Goal: Information Seeking & Learning: Check status

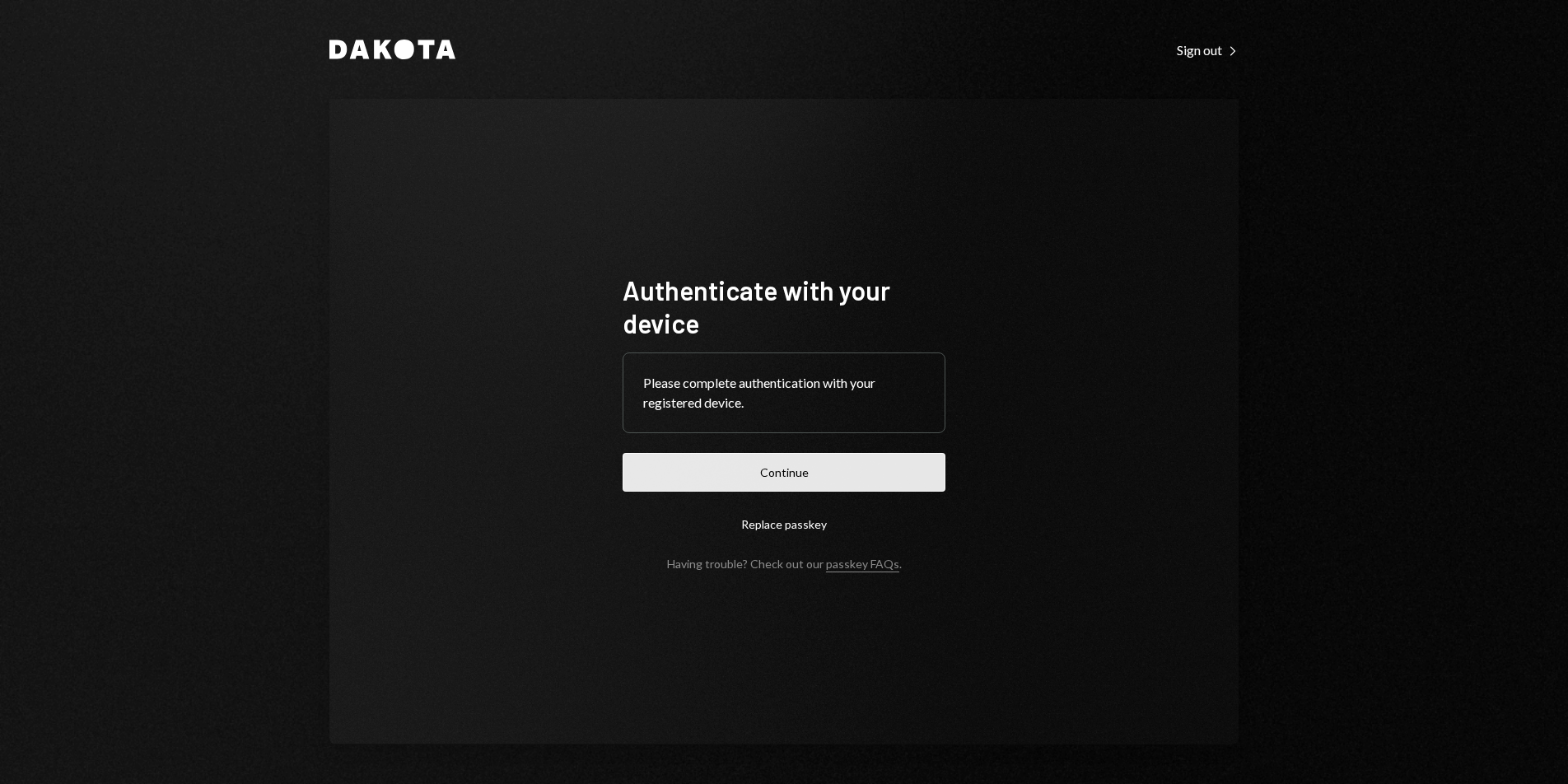
click at [798, 462] on button "Continue" at bounding box center [784, 472] width 323 height 39
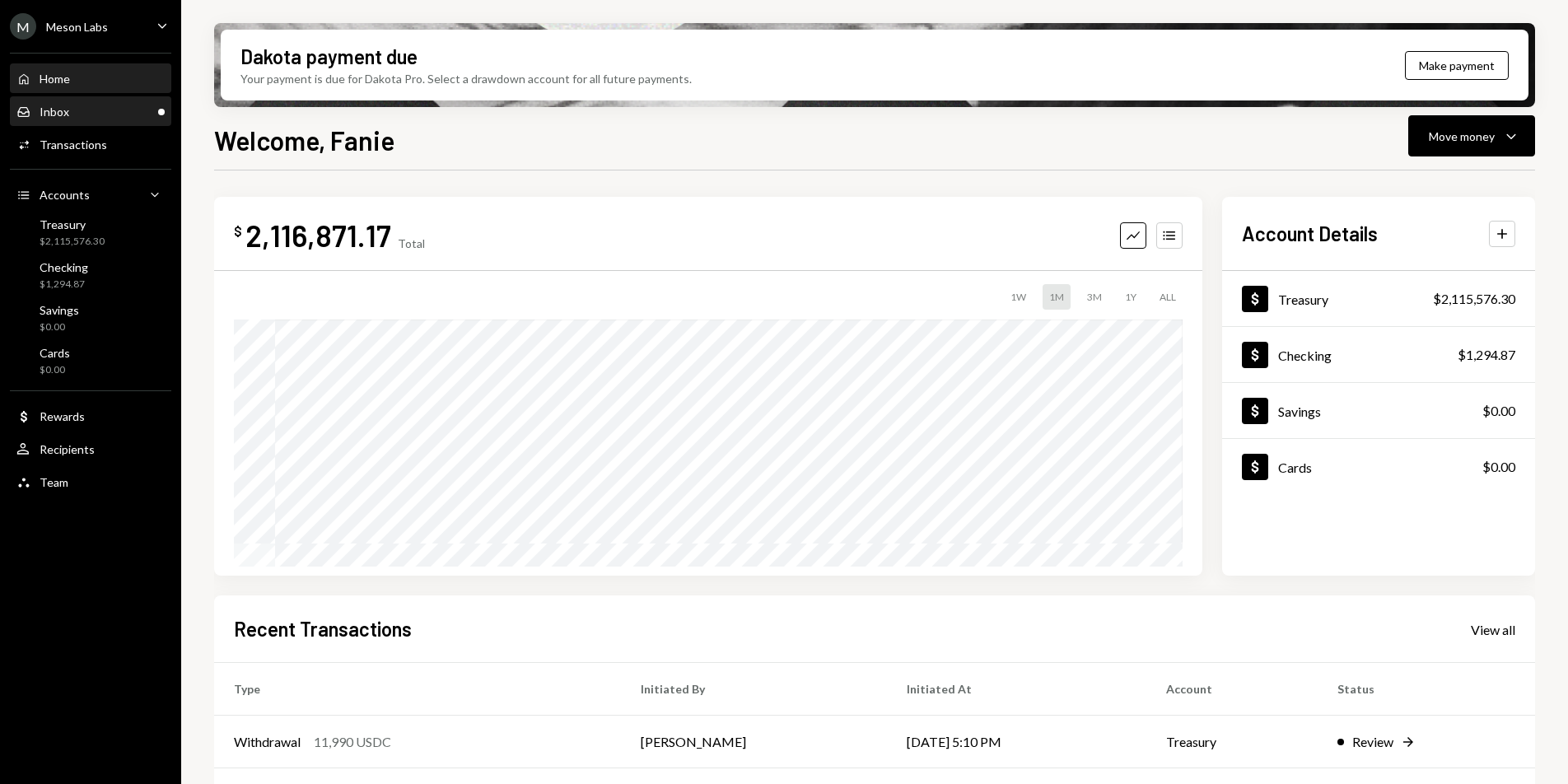
click at [104, 114] on div "Inbox Inbox" at bounding box center [90, 111] width 148 height 15
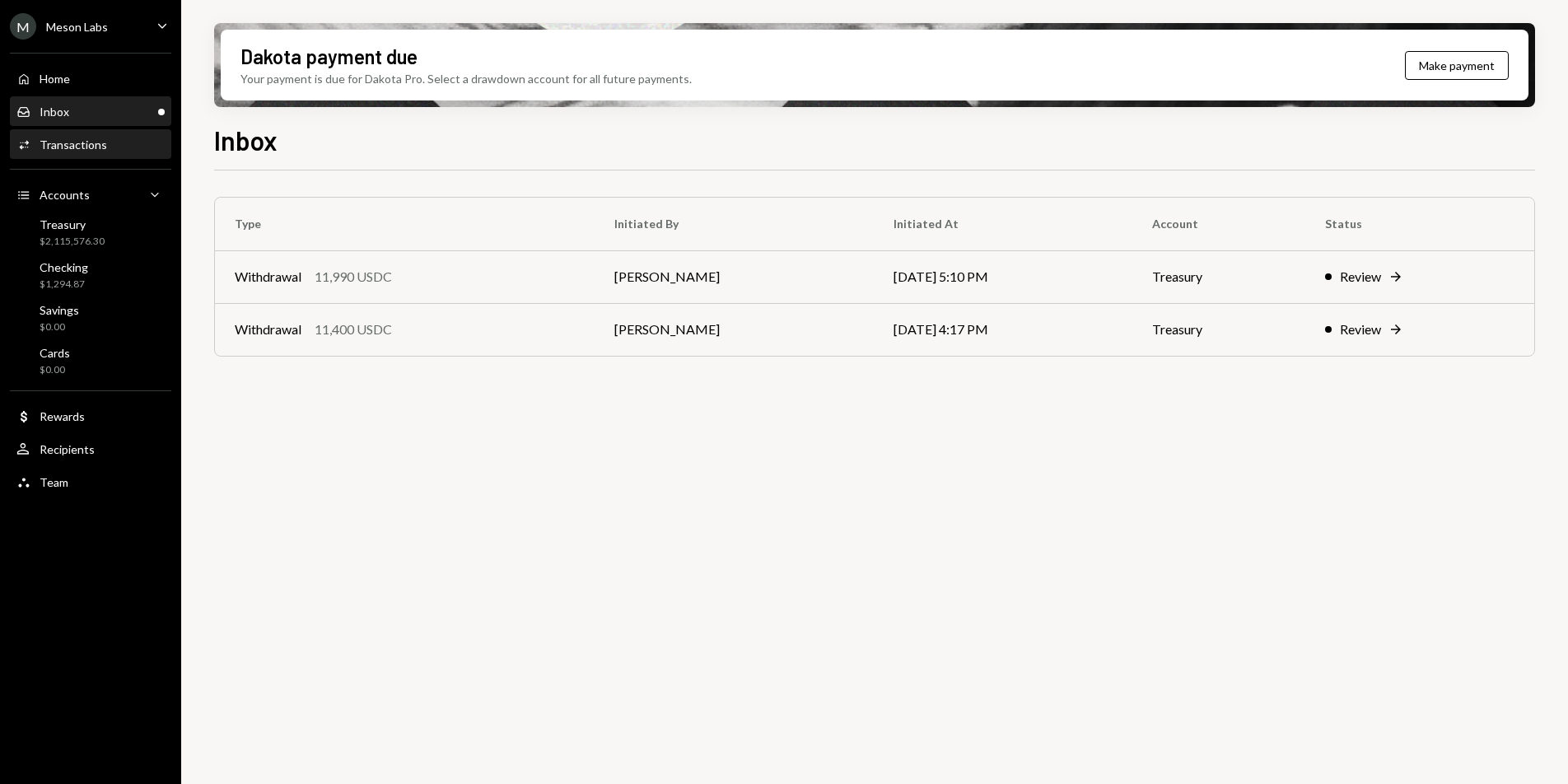
click at [90, 153] on div "Activities Transactions" at bounding box center [90, 145] width 148 height 28
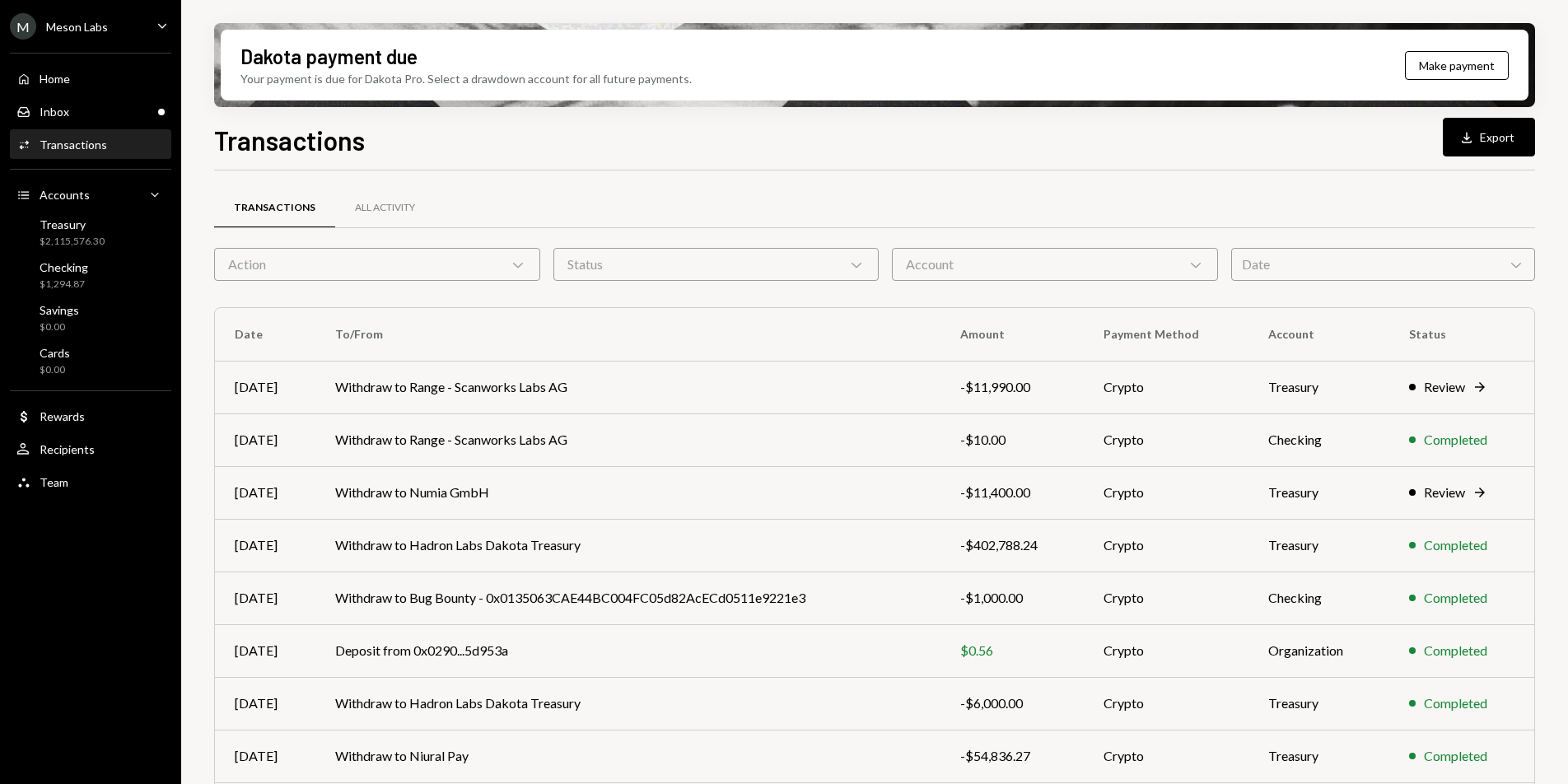
click at [1442, 258] on div "Date Chevron Down" at bounding box center [1383, 264] width 304 height 33
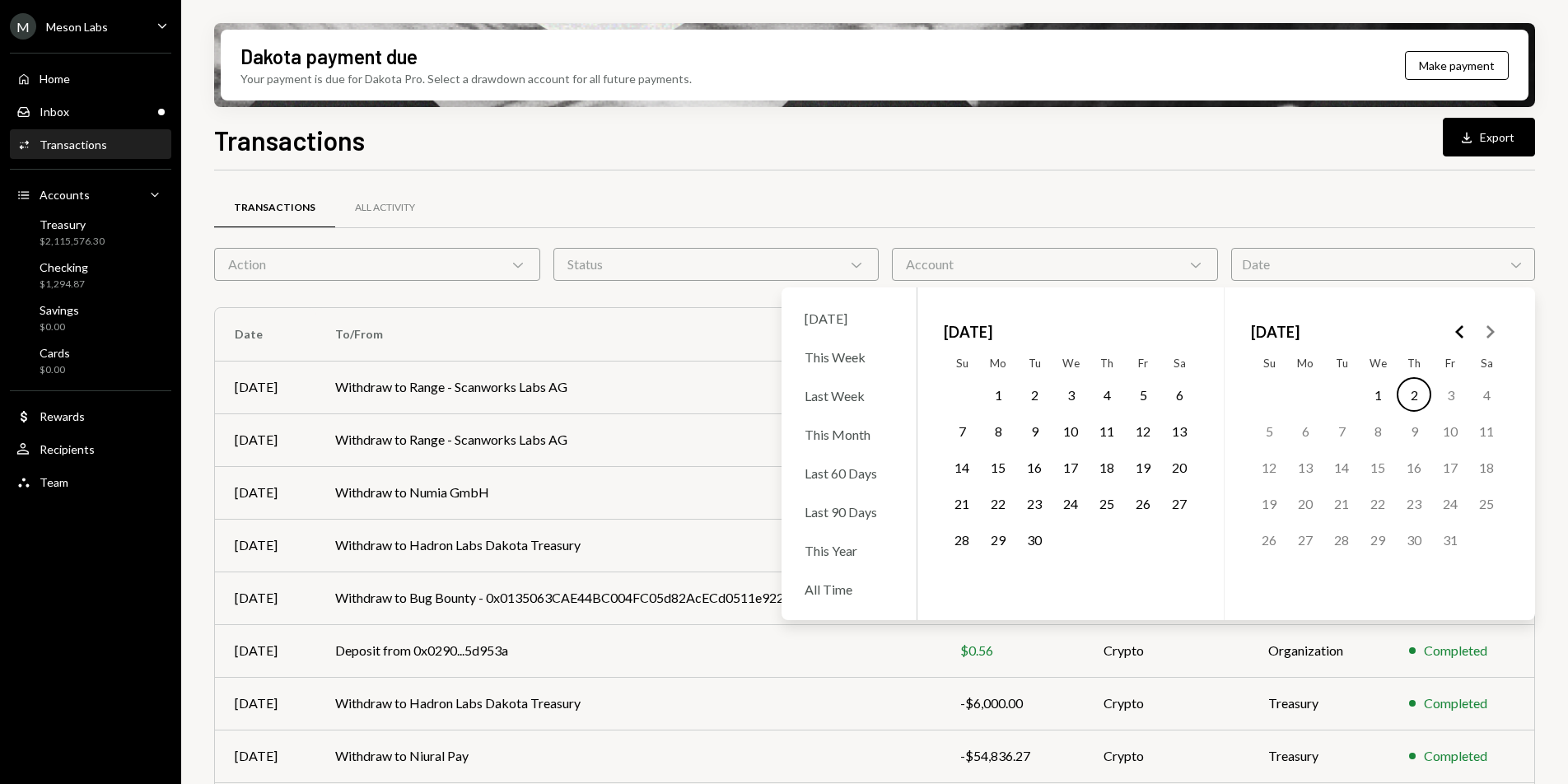
click at [1036, 400] on button "2" at bounding box center [1034, 394] width 35 height 35
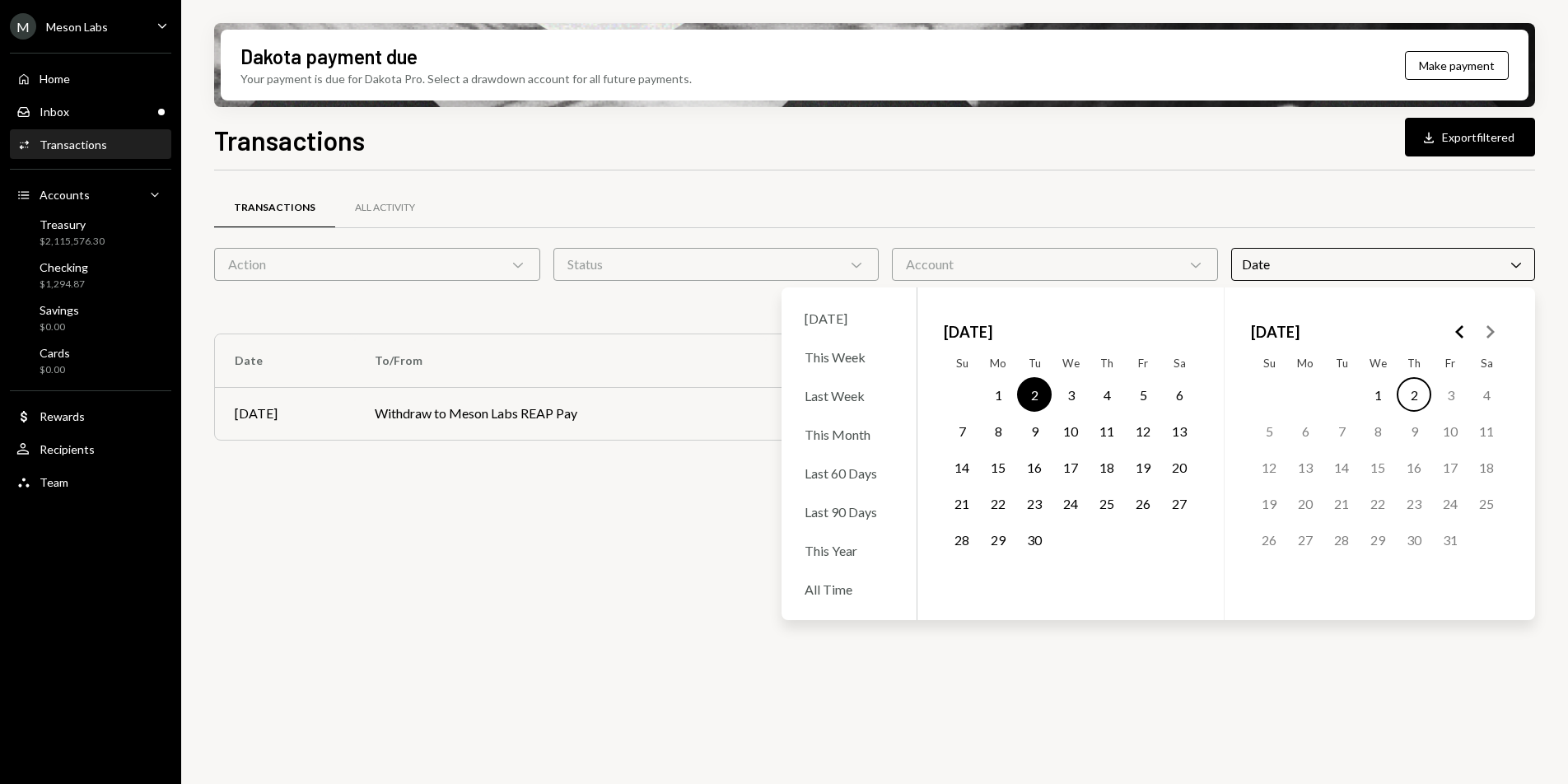
click at [1413, 393] on button "2" at bounding box center [1414, 394] width 35 height 35
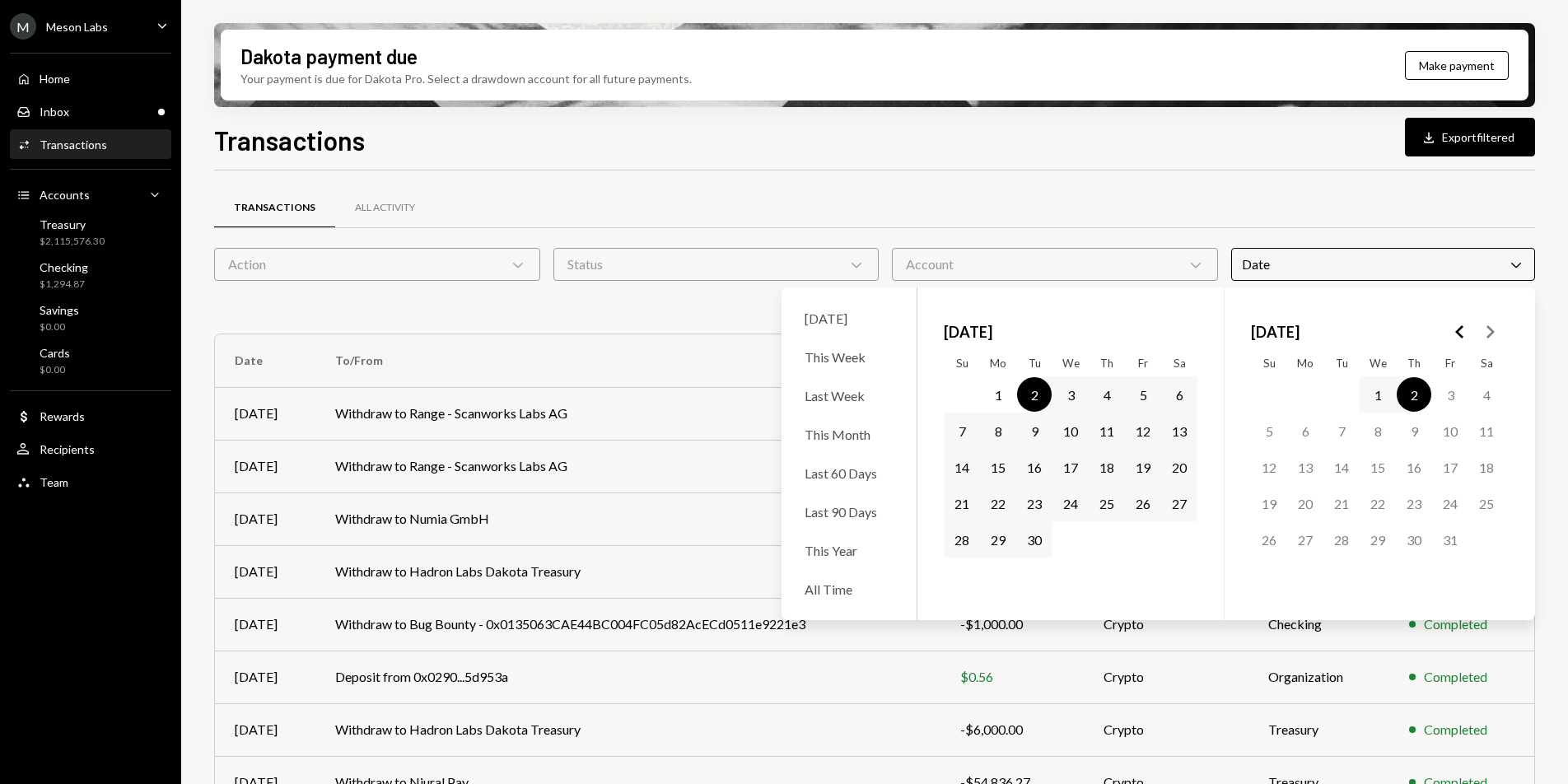
click at [1447, 202] on div "Transactions All Activity" at bounding box center [874, 207] width 1321 height 42
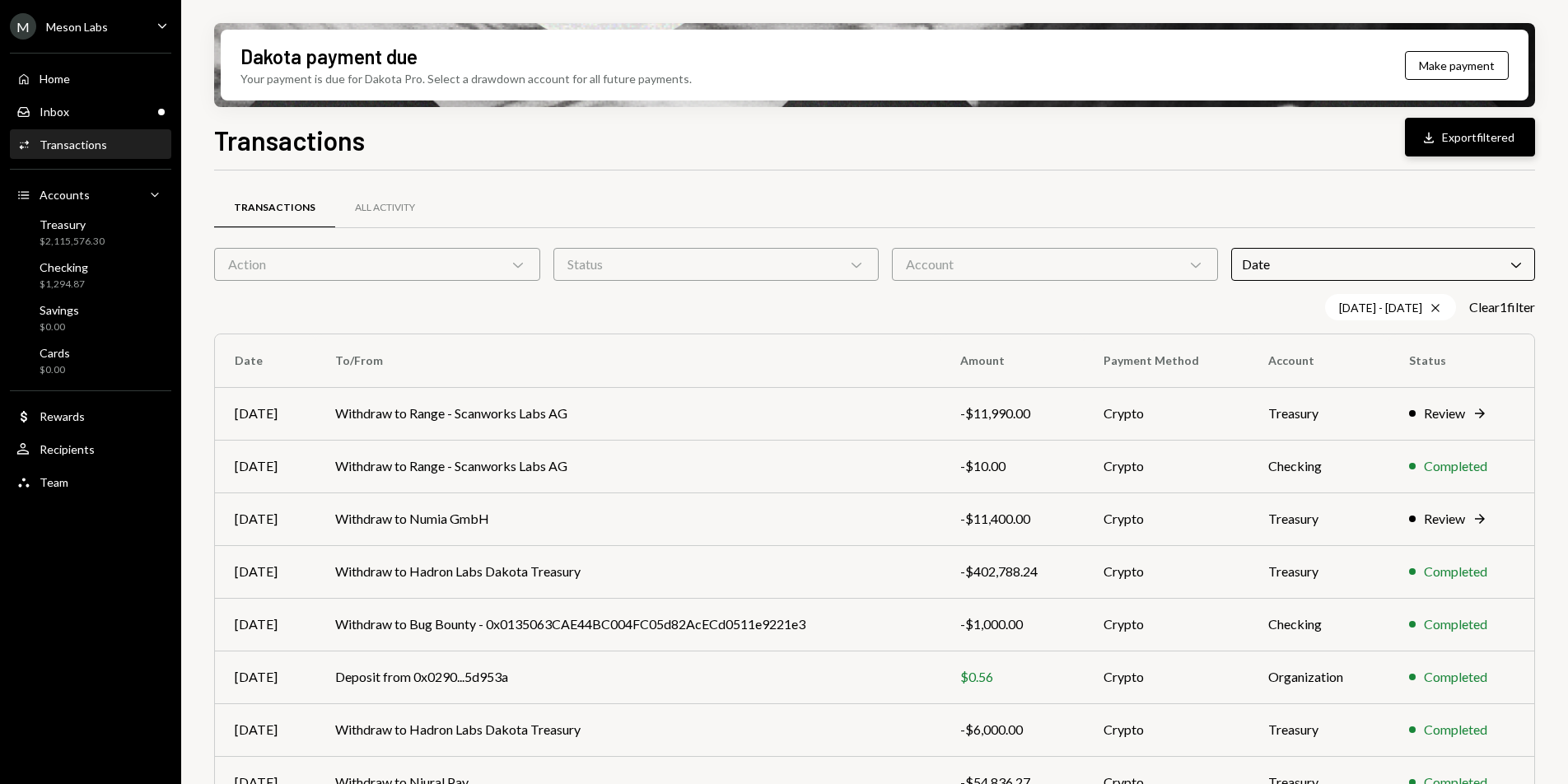
click at [1461, 123] on button "Download Export filtered" at bounding box center [1470, 137] width 130 height 39
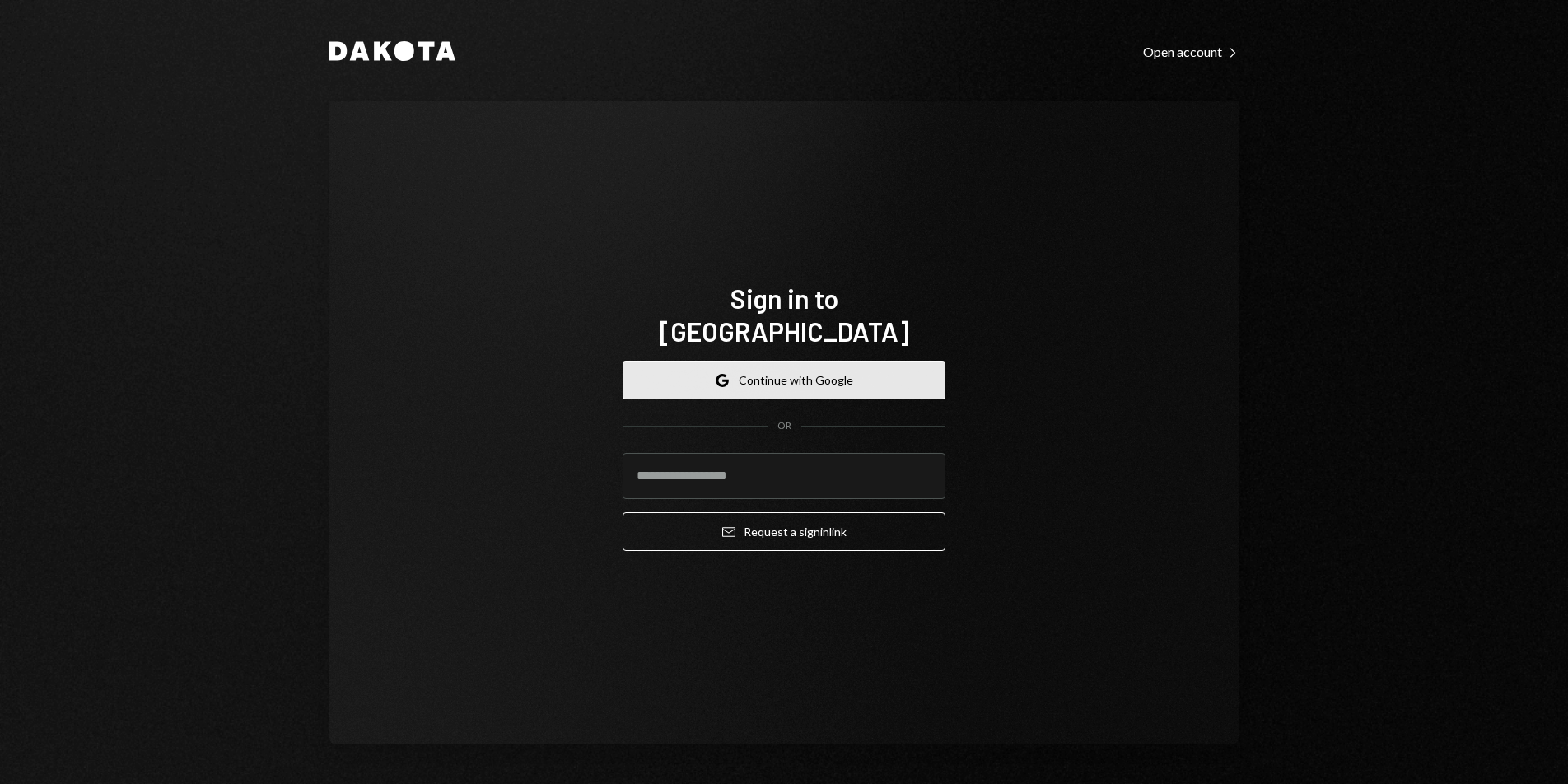
click at [802, 361] on button "Google Continue with Google" at bounding box center [784, 380] width 323 height 39
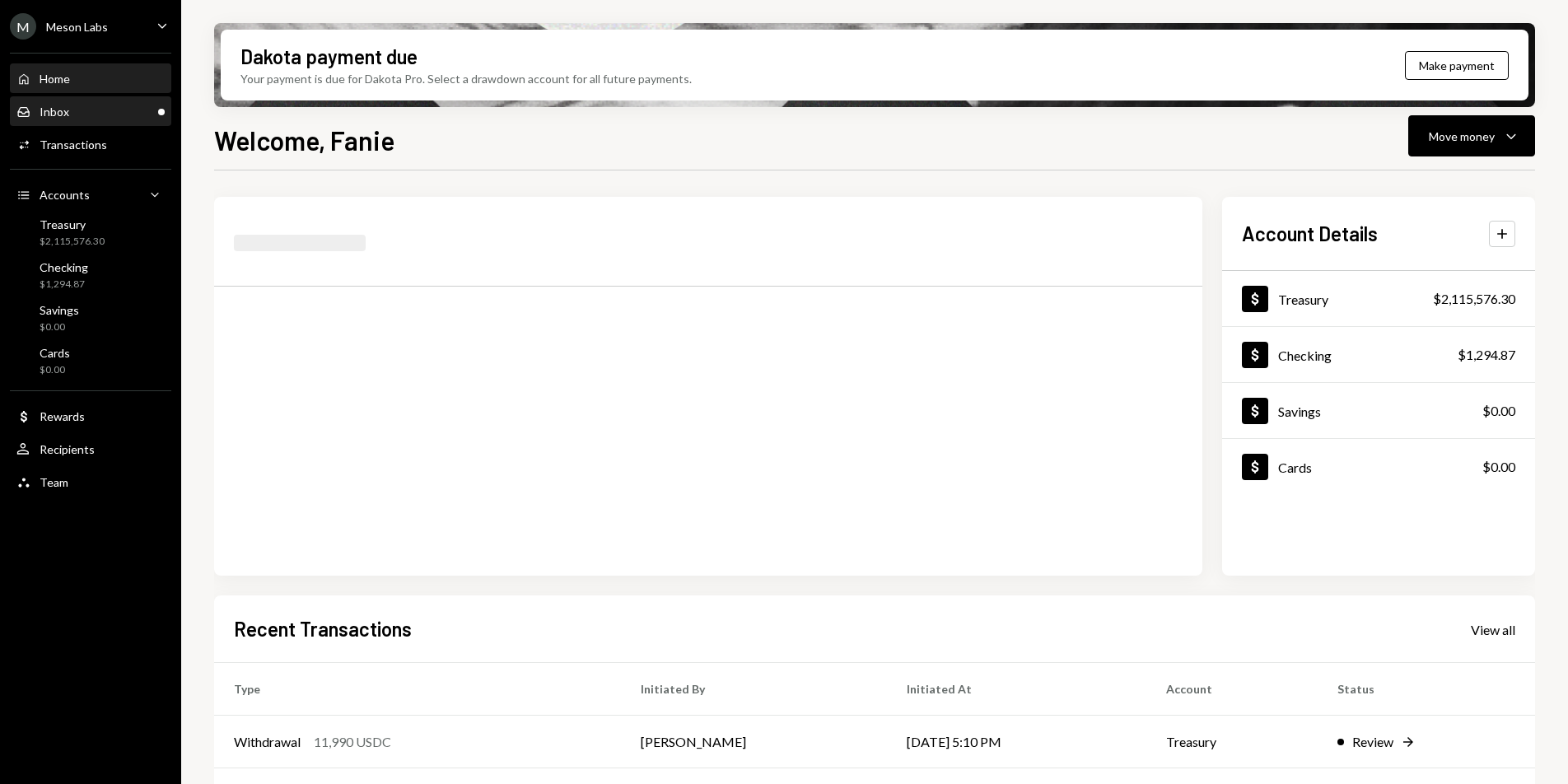
click at [85, 122] on div "Inbox Inbox" at bounding box center [90, 112] width 148 height 28
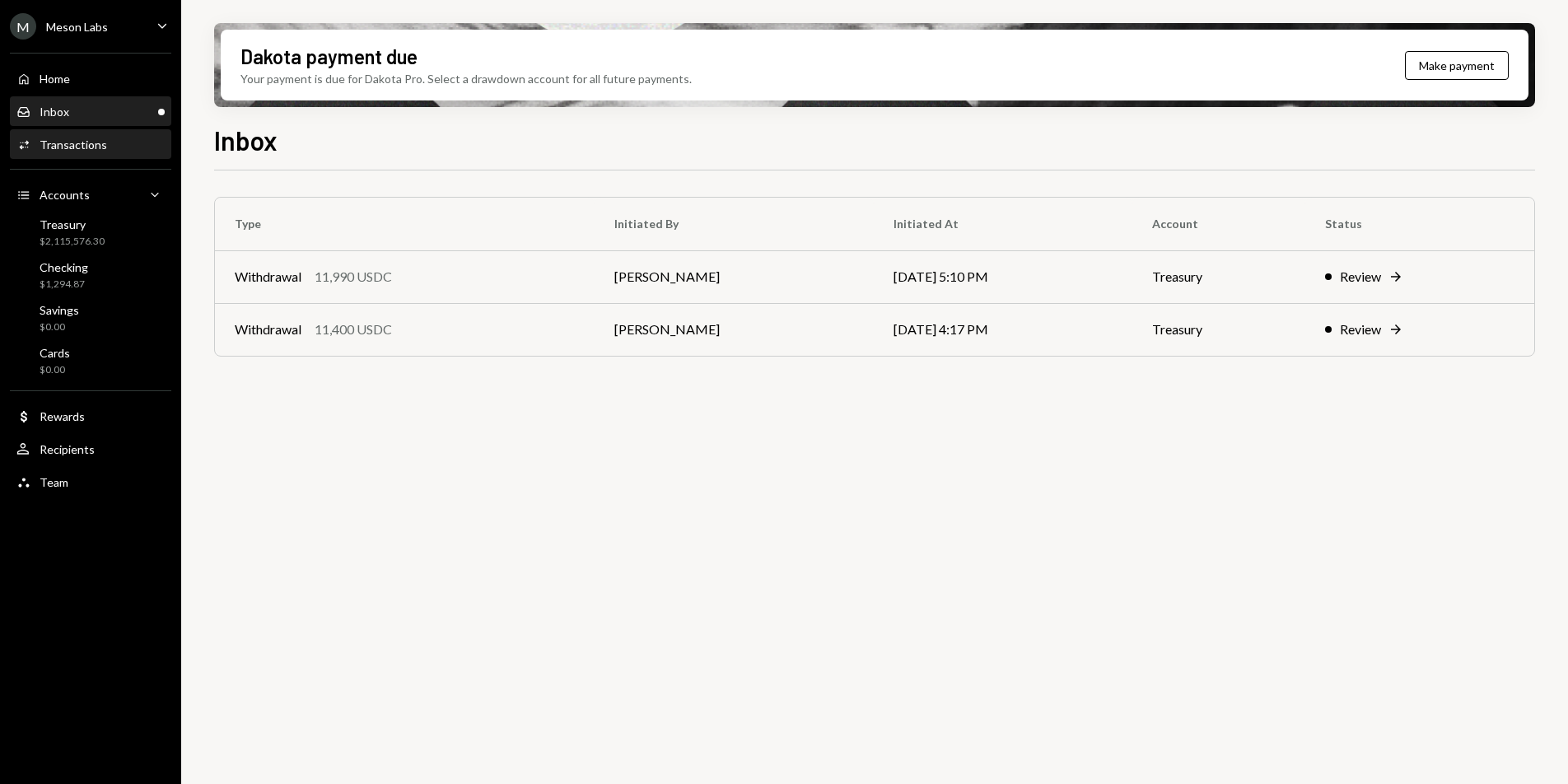
click at [90, 142] on div "Transactions" at bounding box center [73, 145] width 67 height 14
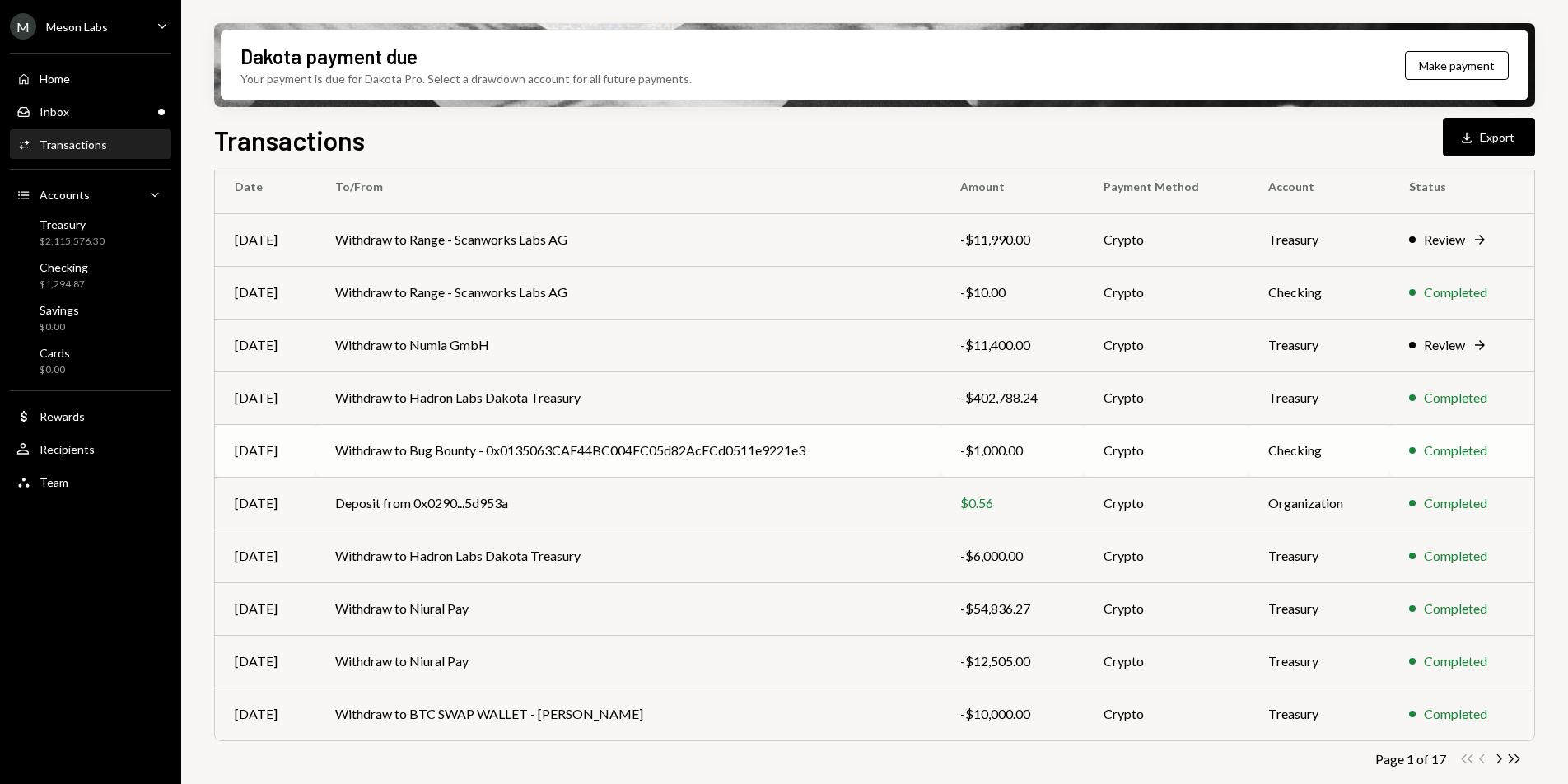
scroll to position [154, 0]
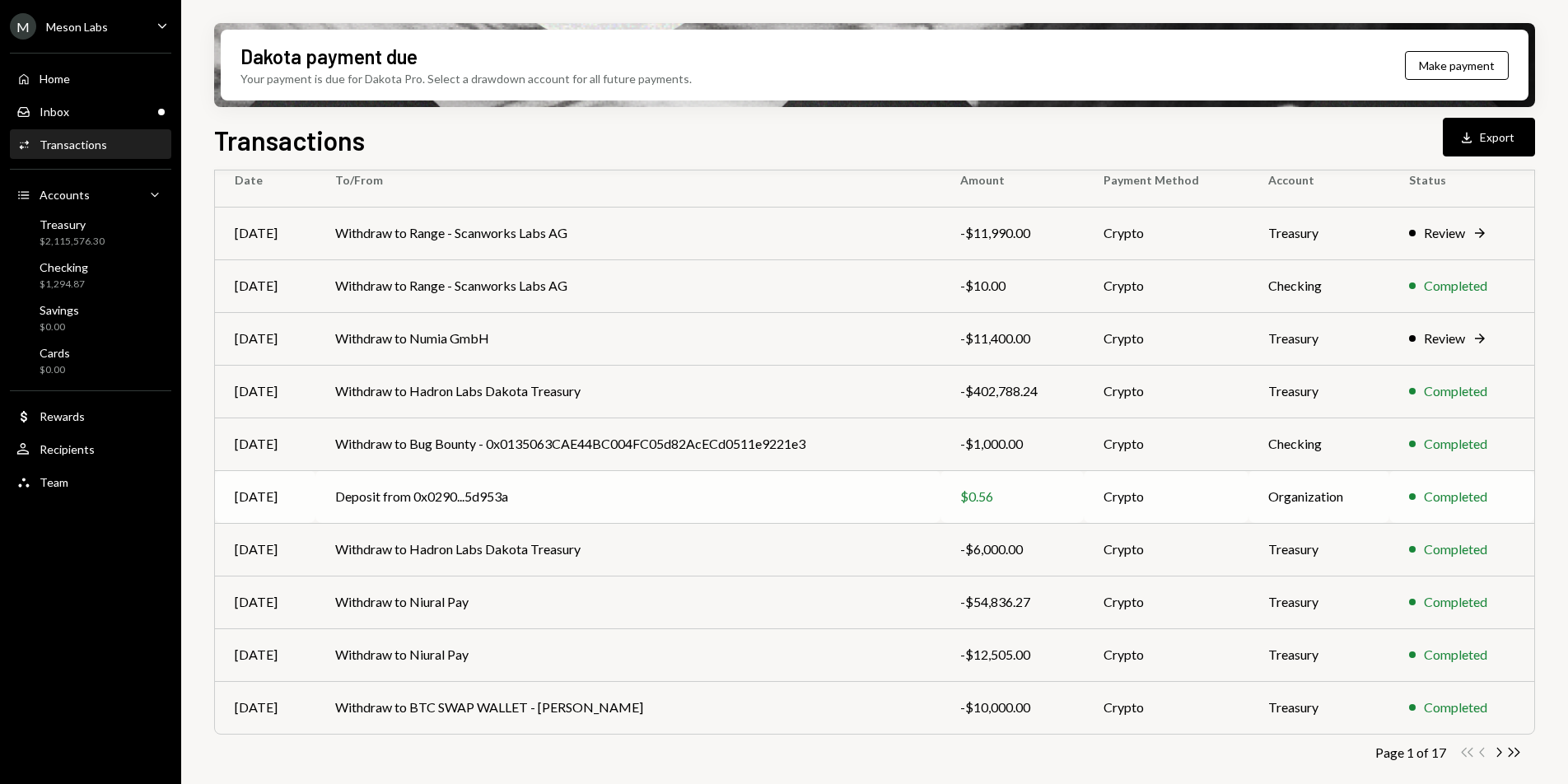
click at [820, 509] on td "Deposit from 0x0290...5d953a" at bounding box center [627, 496] width 624 height 53
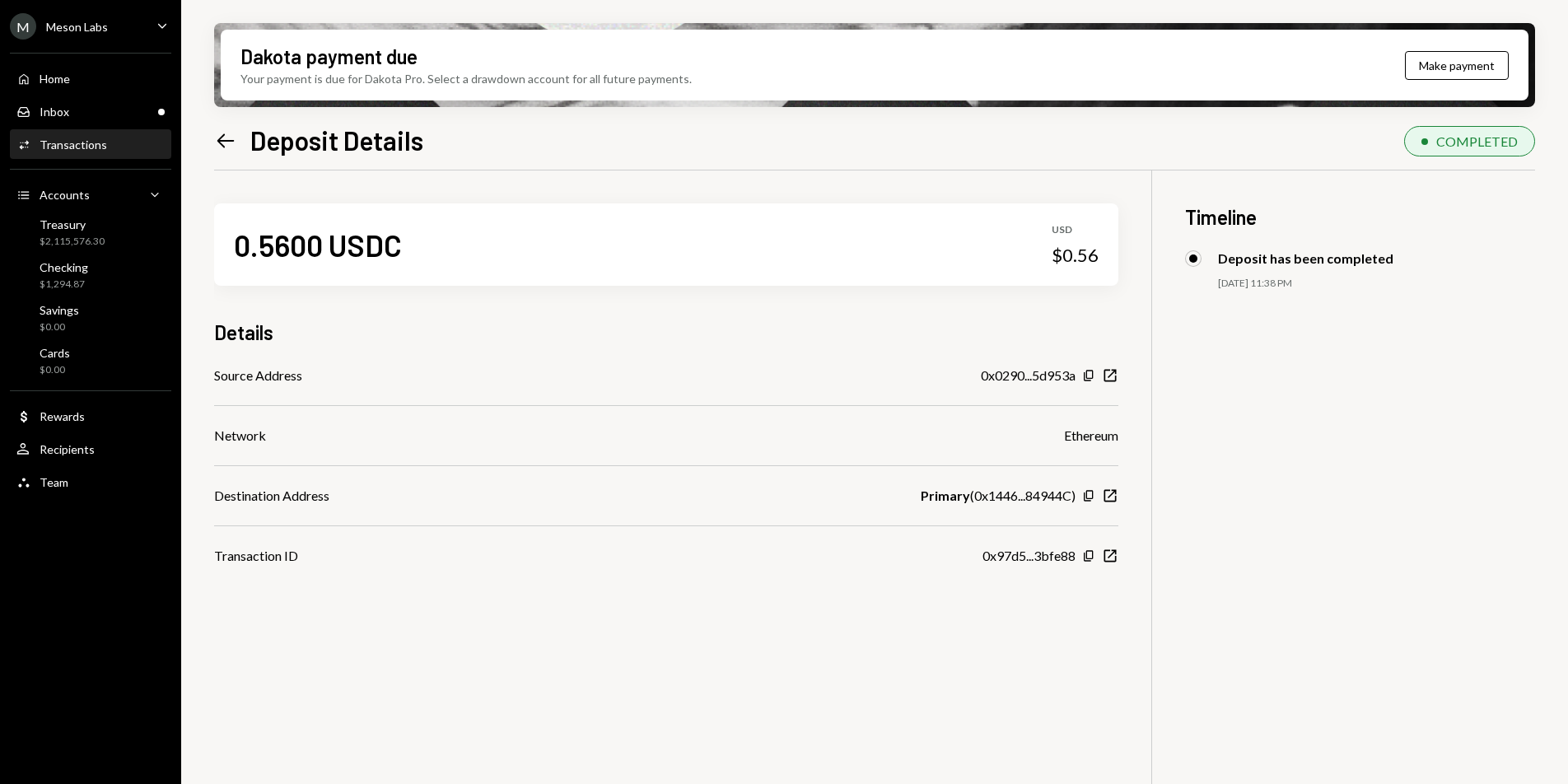
click at [86, 147] on div "Transactions" at bounding box center [73, 145] width 67 height 14
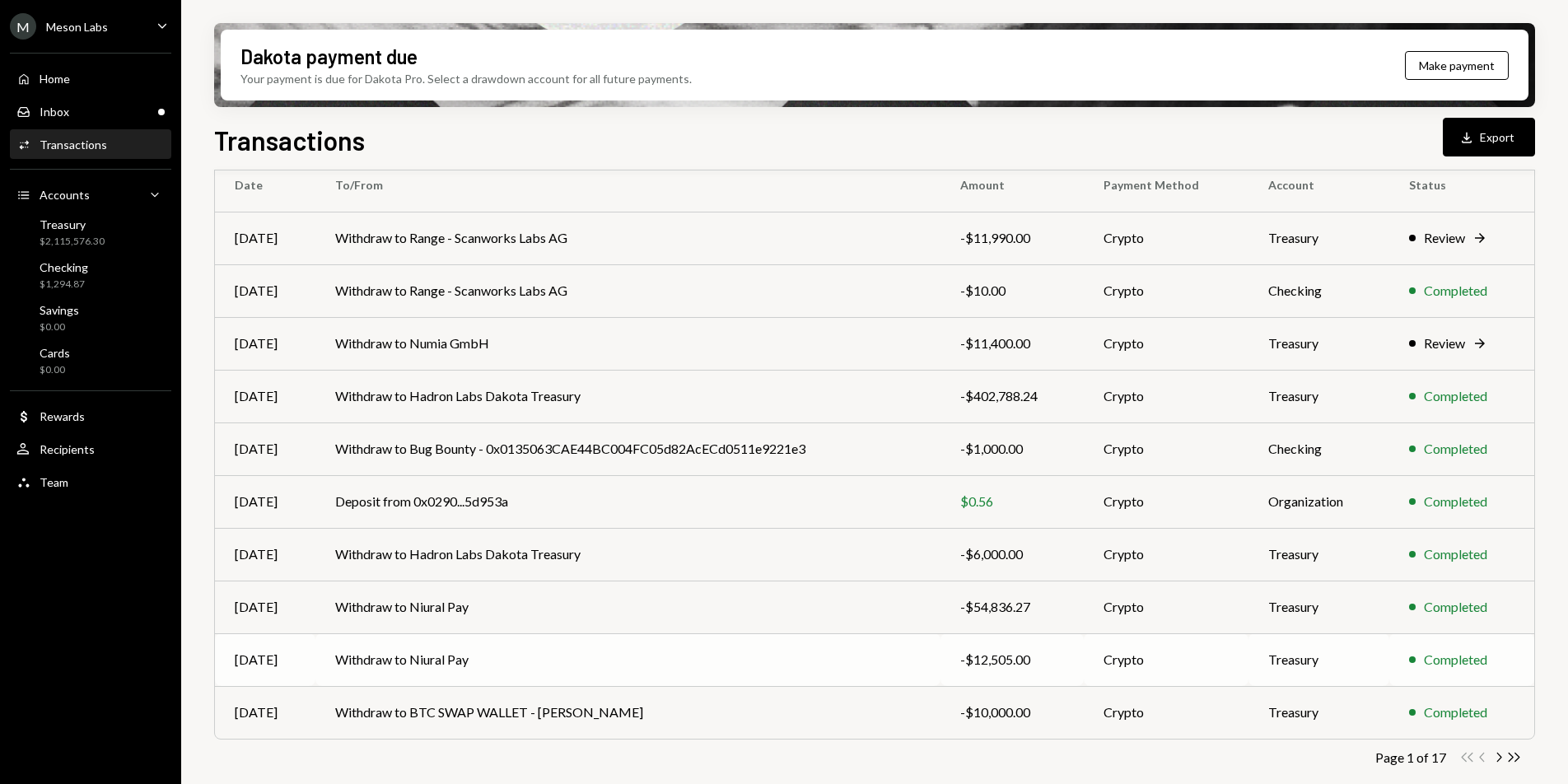
scroll to position [154, 0]
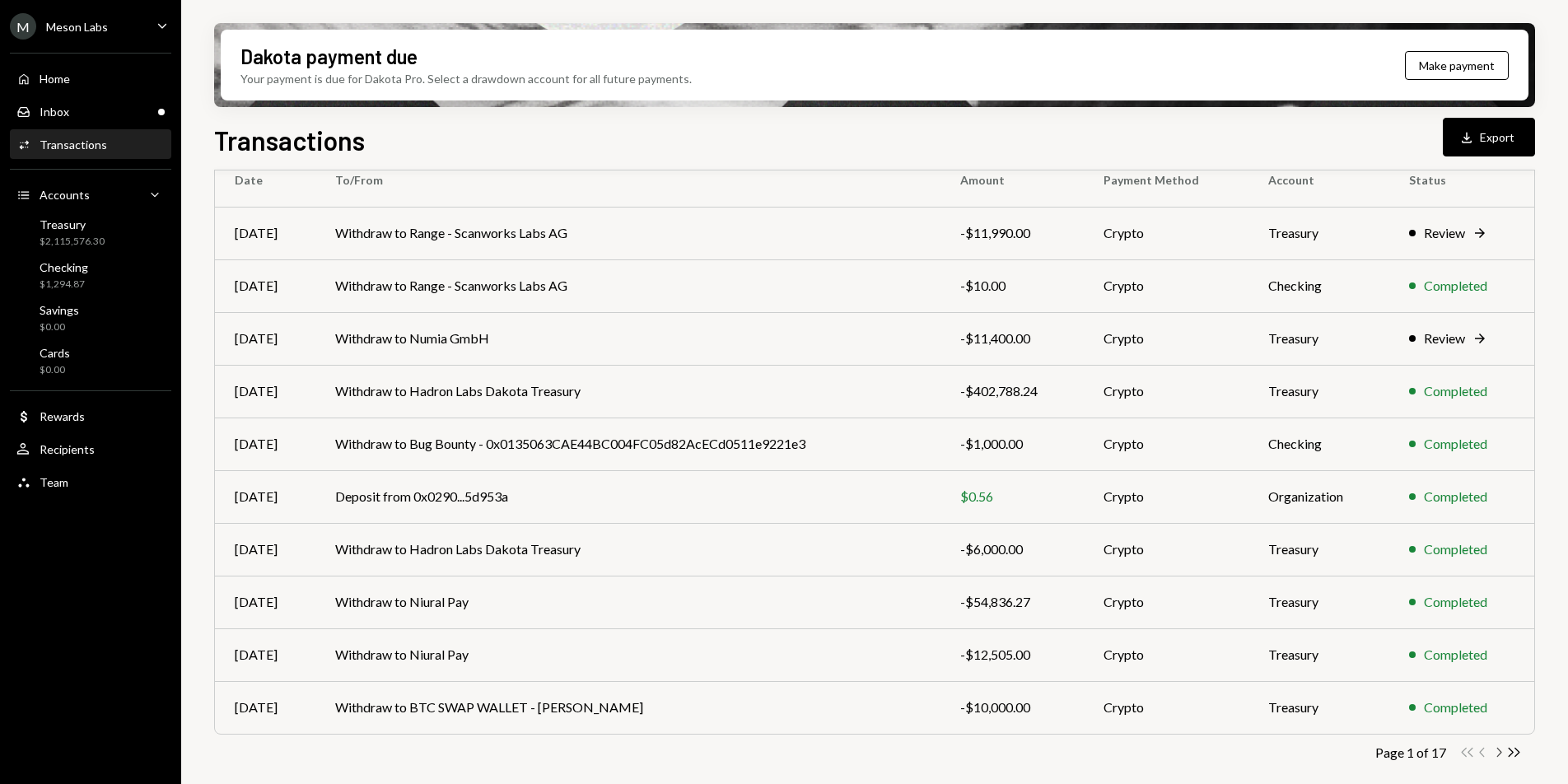
click at [1499, 751] on icon "Chevron Right" at bounding box center [1499, 752] width 16 height 16
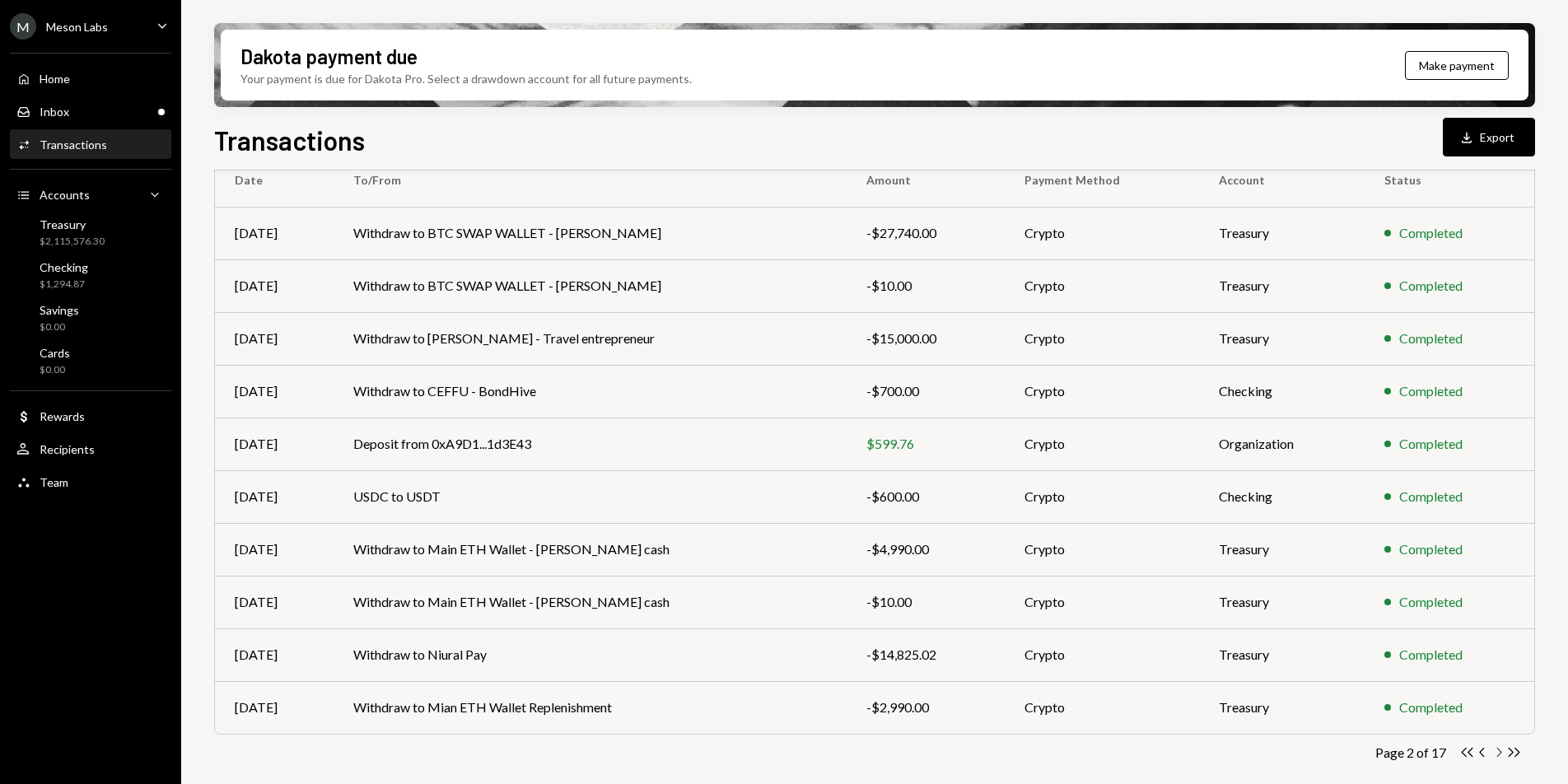
click at [1500, 754] on icon "button" at bounding box center [1500, 752] width 5 height 9
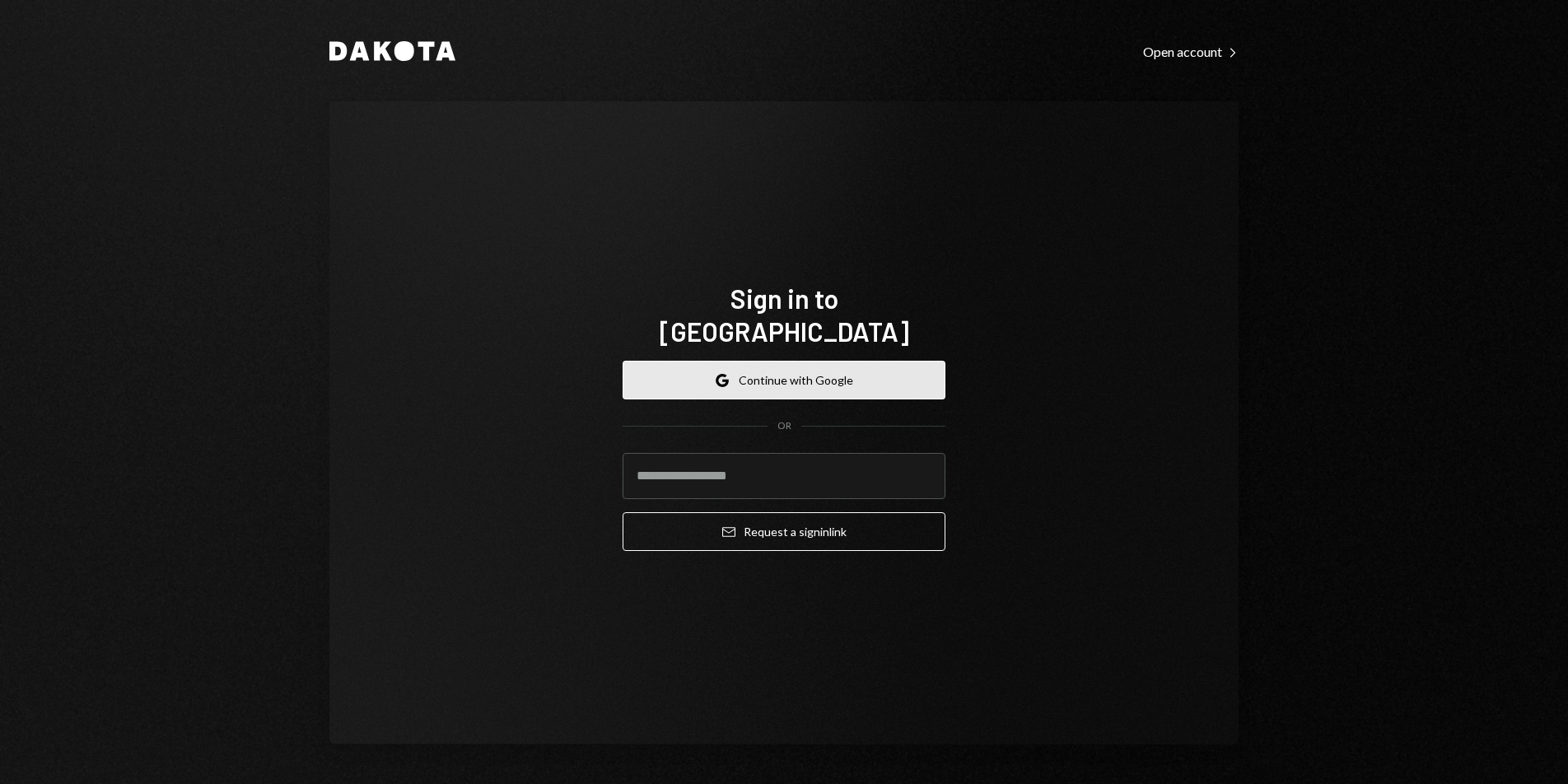
click at [833, 361] on button "Google Continue with Google" at bounding box center [784, 380] width 323 height 39
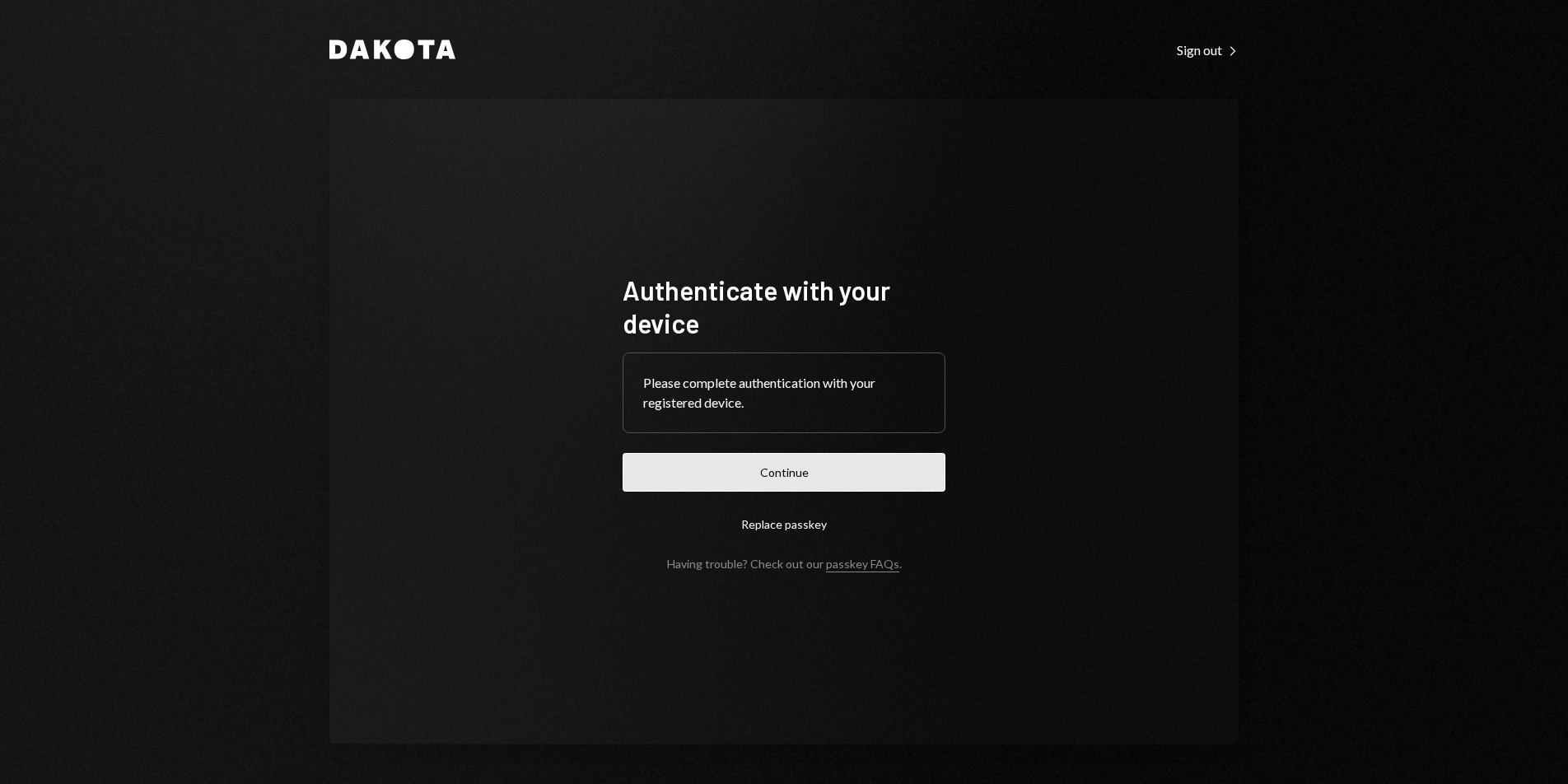
click at [813, 489] on button "Continue" at bounding box center [784, 472] width 323 height 39
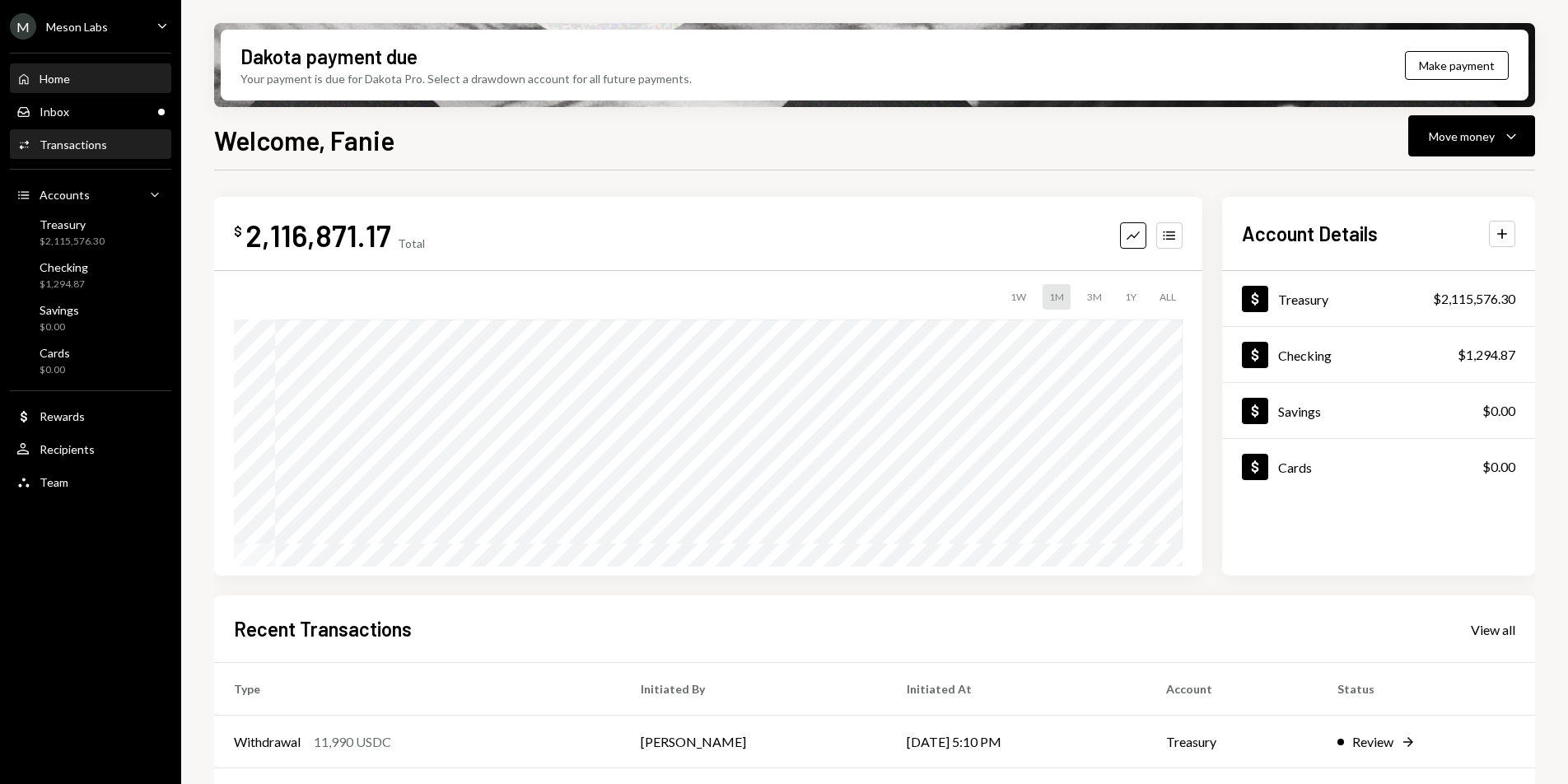
click at [89, 148] on div "Transactions" at bounding box center [73, 145] width 67 height 14
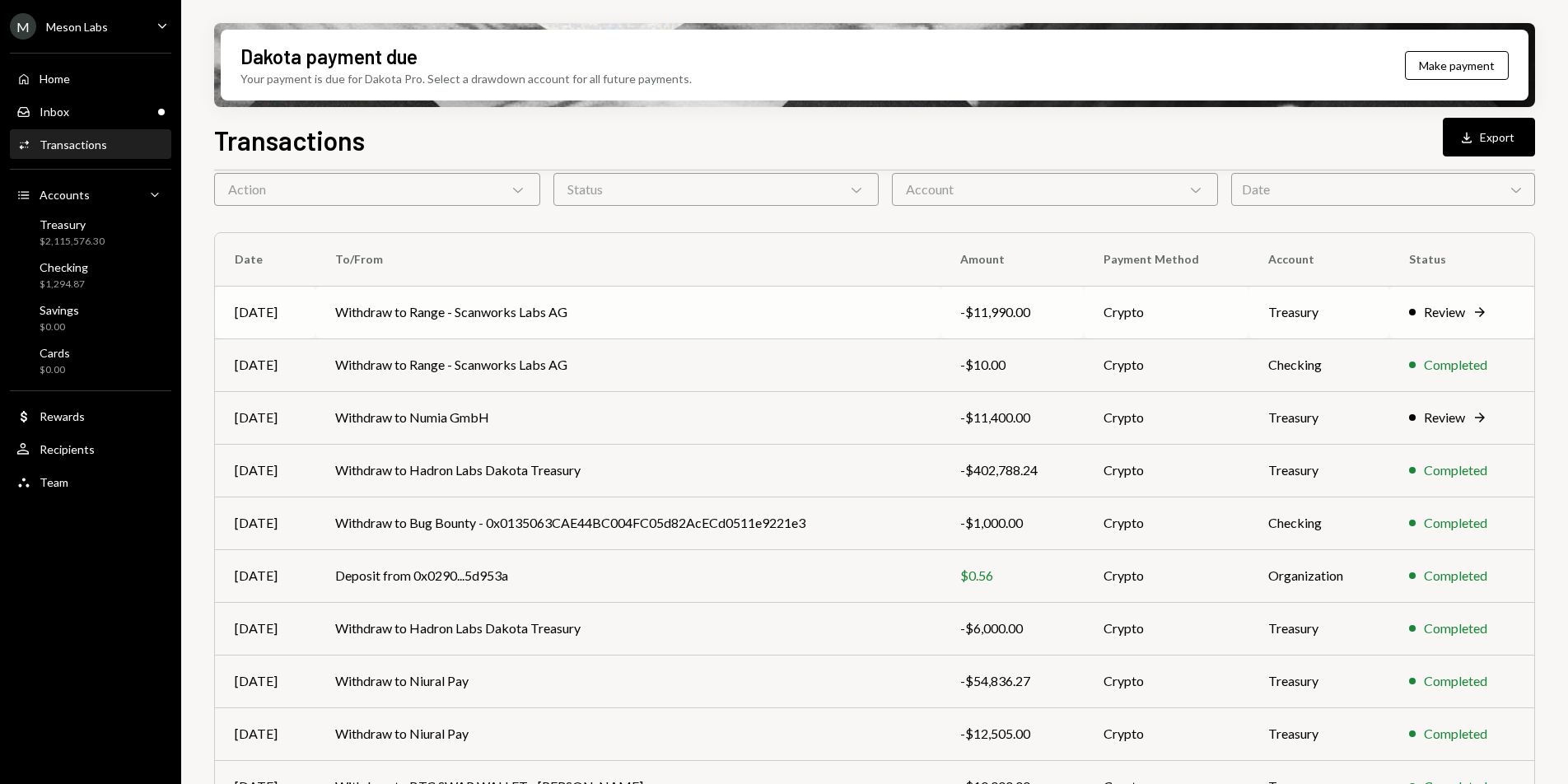
scroll to position [154, 0]
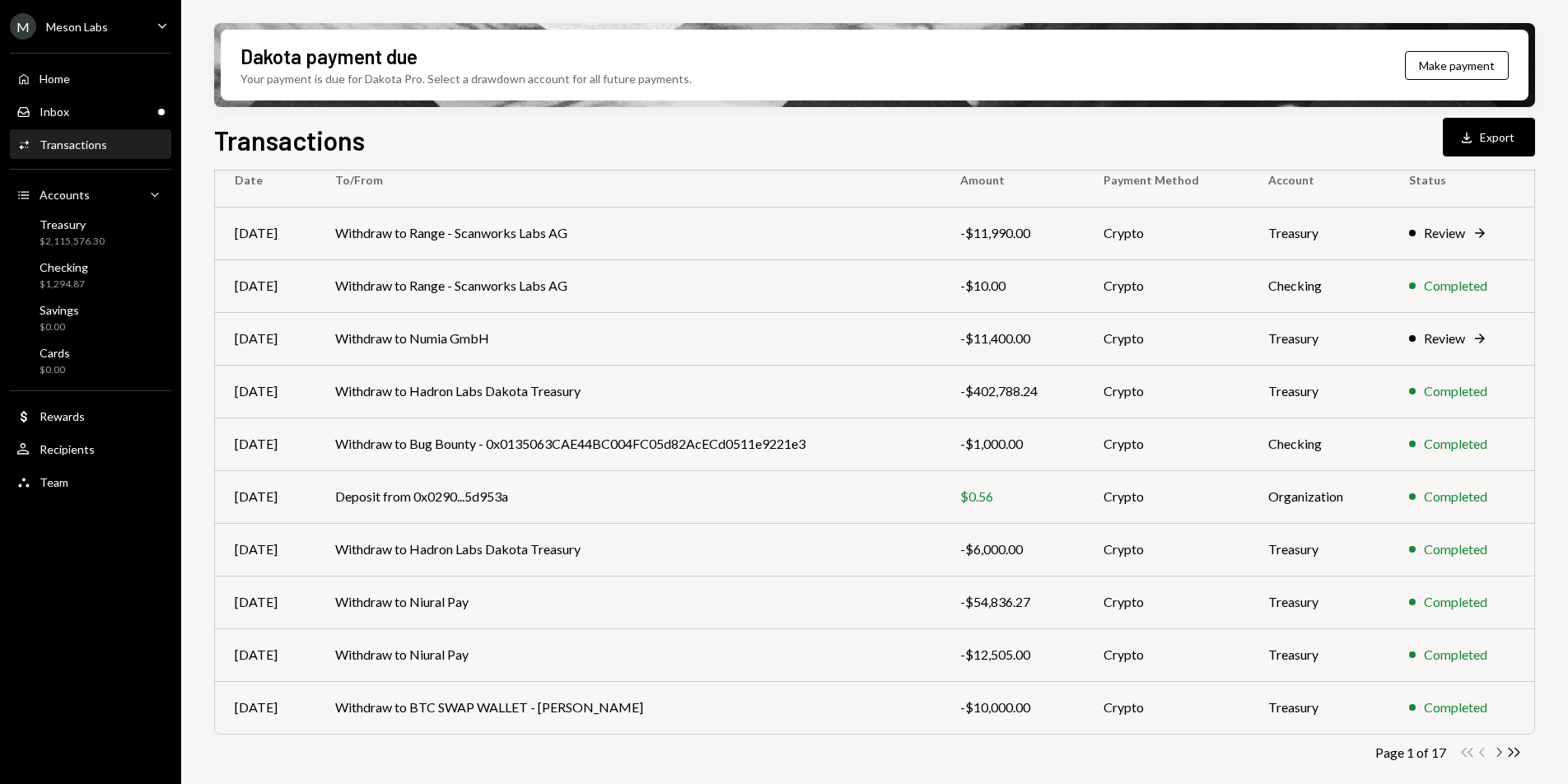
click at [1497, 754] on icon "Chevron Right" at bounding box center [1499, 752] width 16 height 16
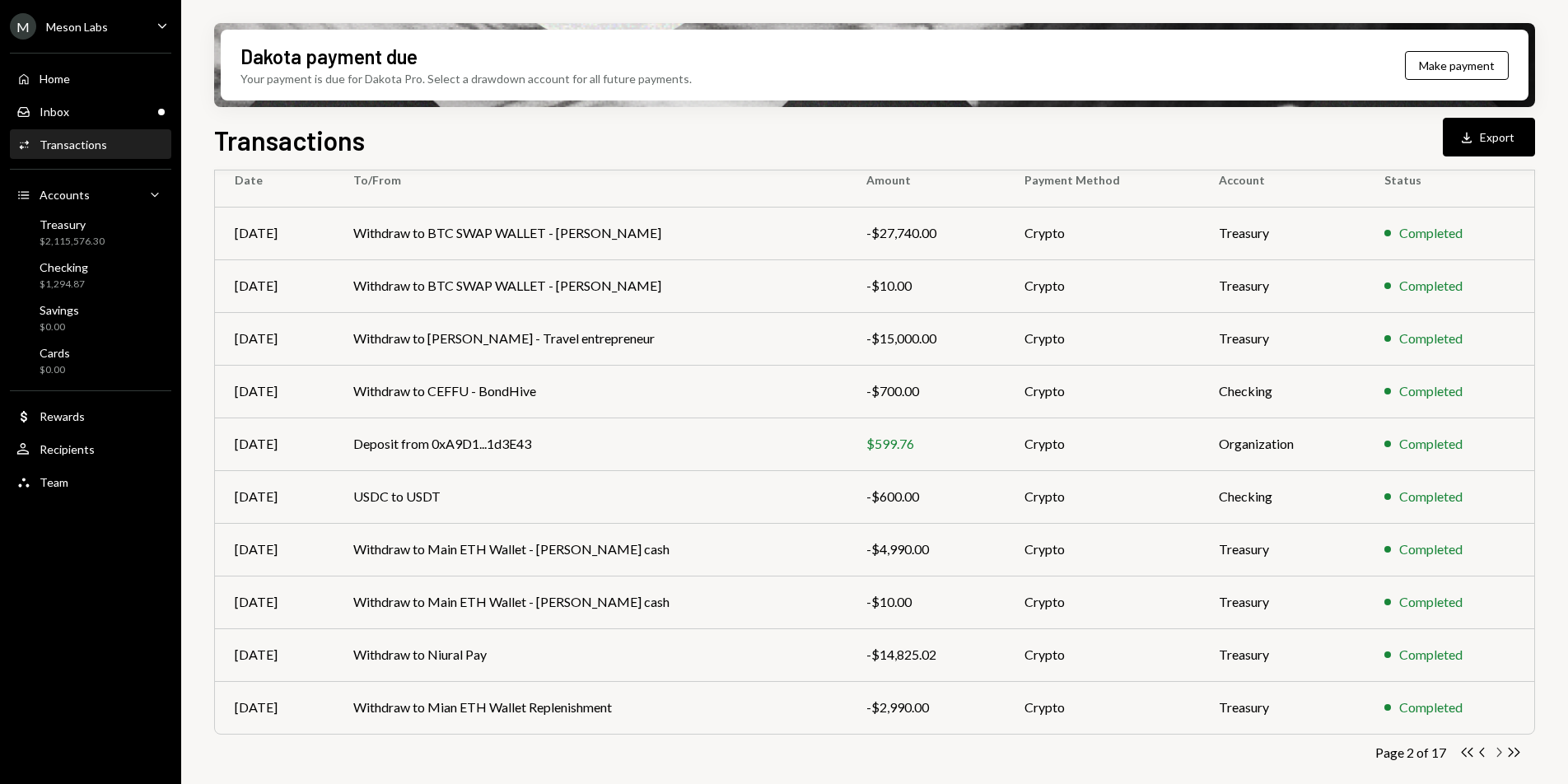
click at [1498, 752] on icon "Chevron Right" at bounding box center [1499, 752] width 16 height 16
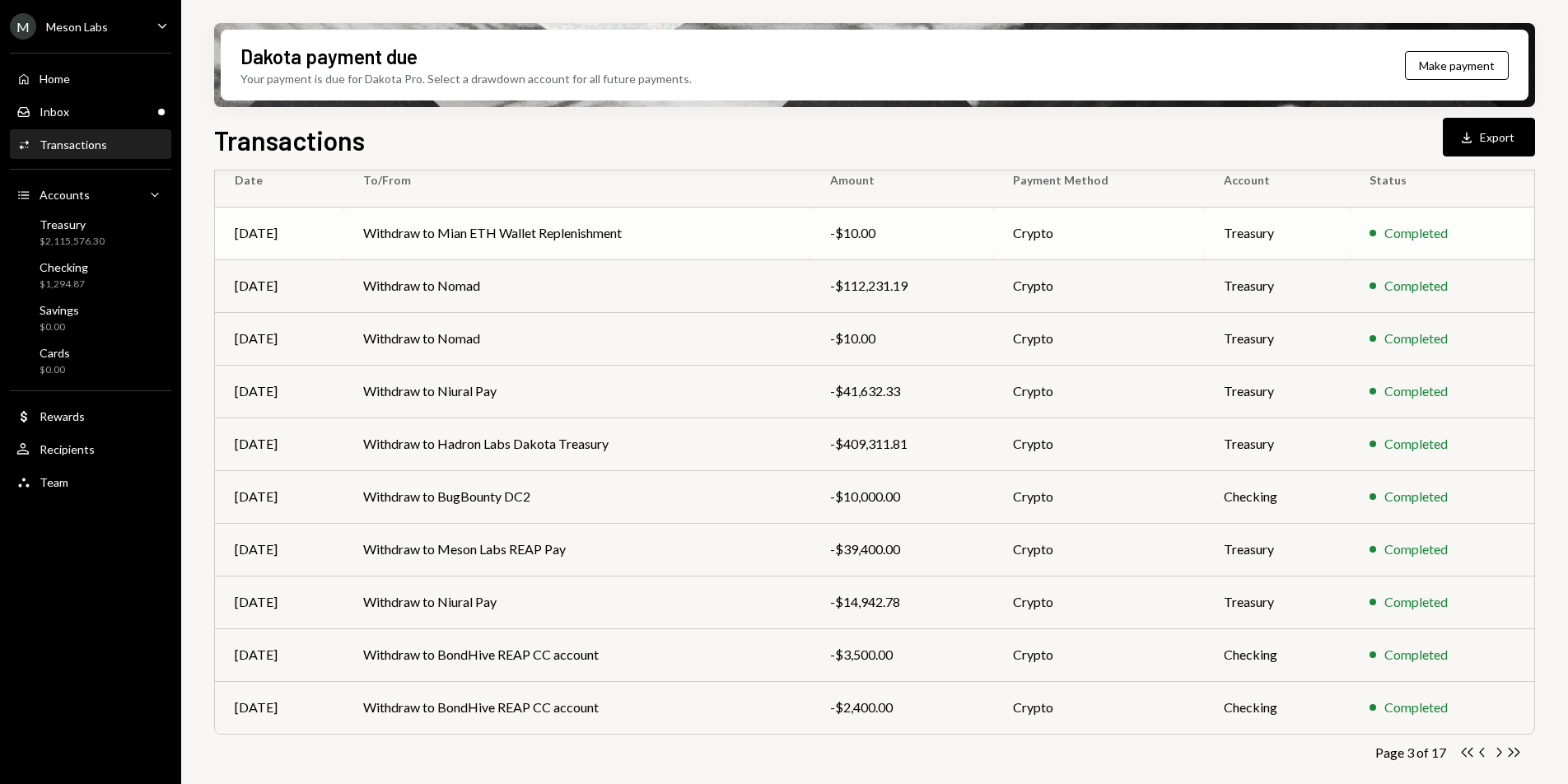
click at [598, 233] on td "Withdraw to Mian ETH Wallet Replenishment" at bounding box center [577, 232] width 466 height 53
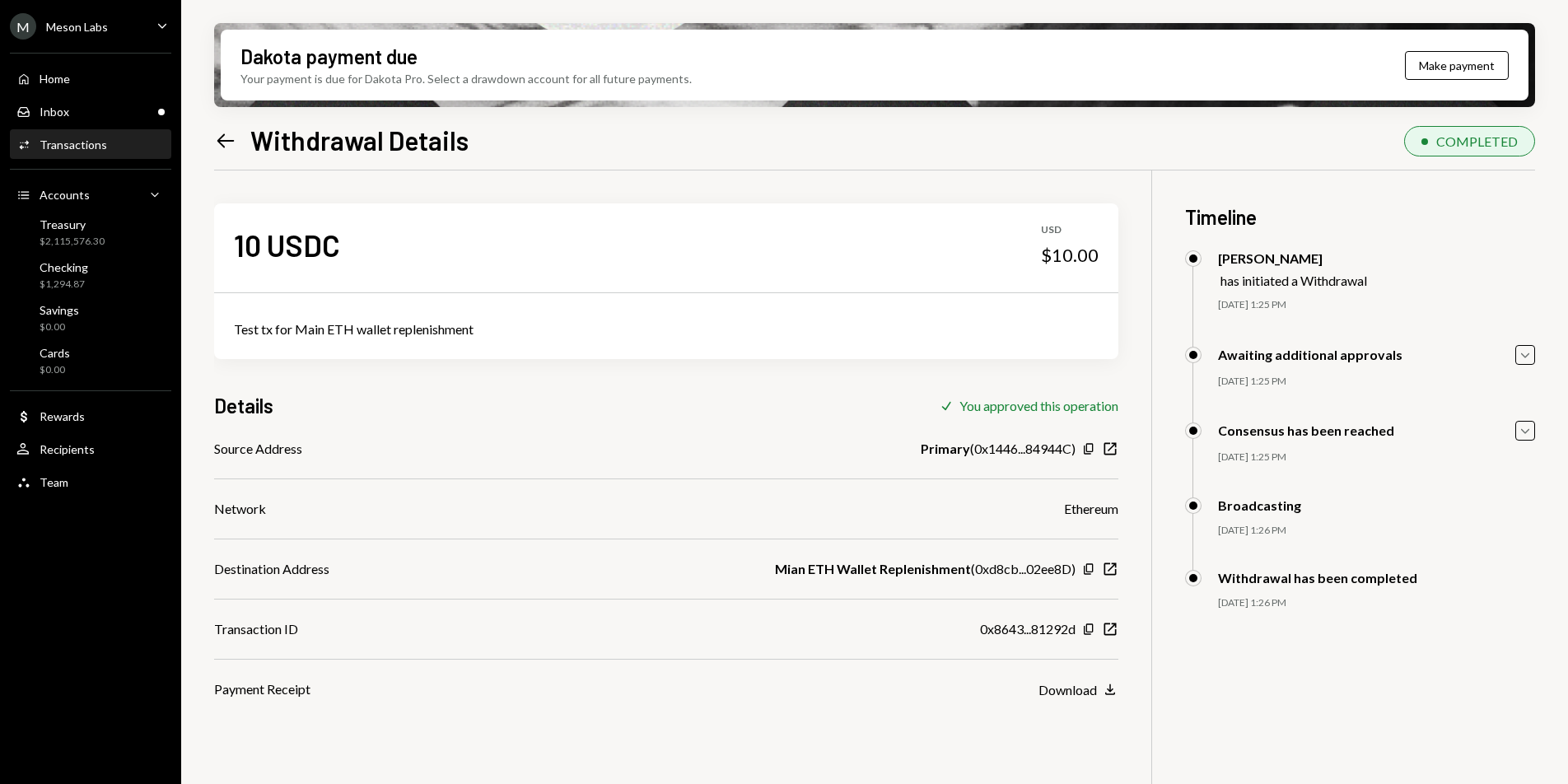
click at [224, 137] on icon "Left Arrow" at bounding box center [225, 140] width 23 height 23
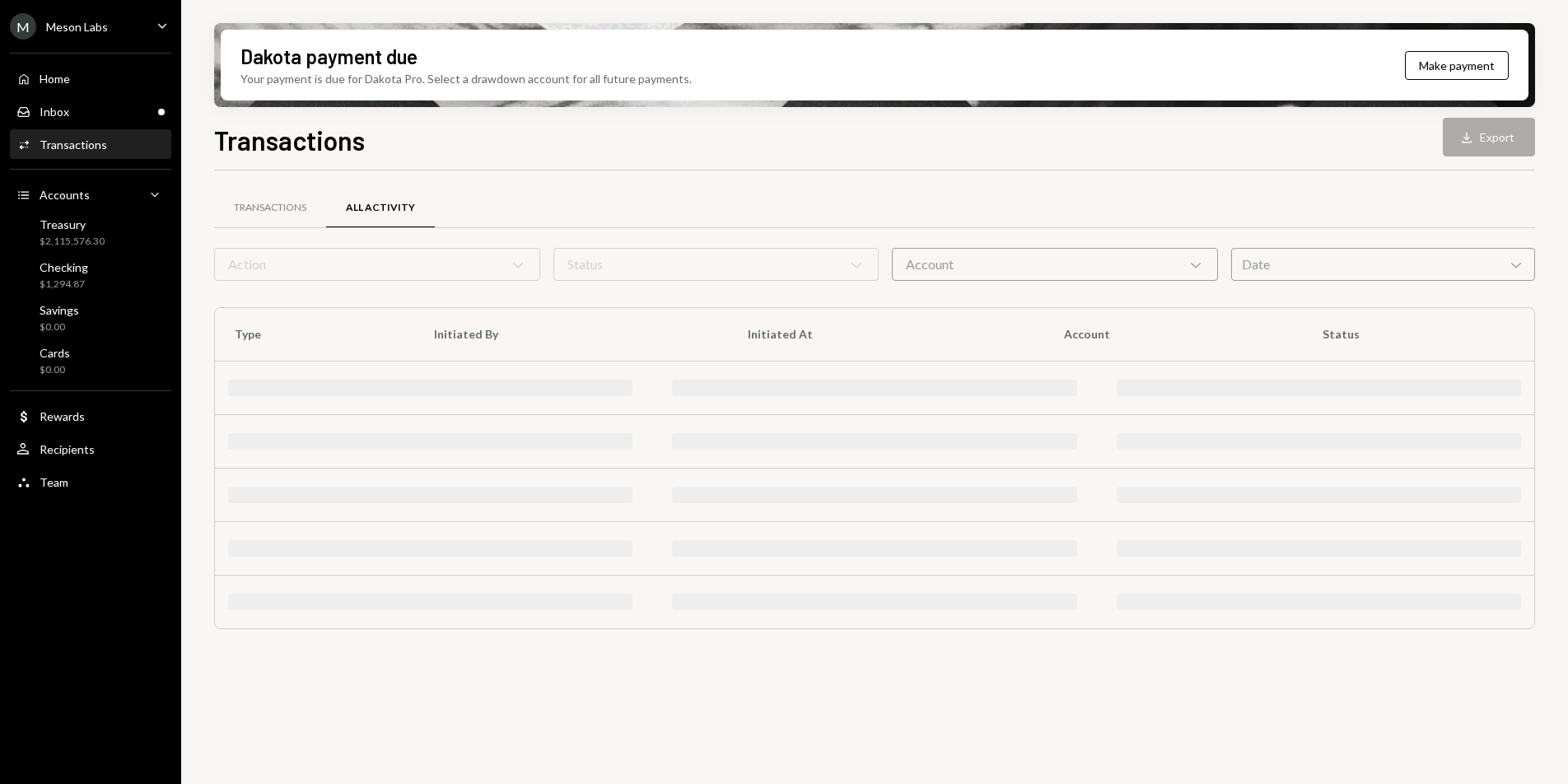
click at [109, 143] on div "Activities Transactions" at bounding box center [90, 145] width 148 height 15
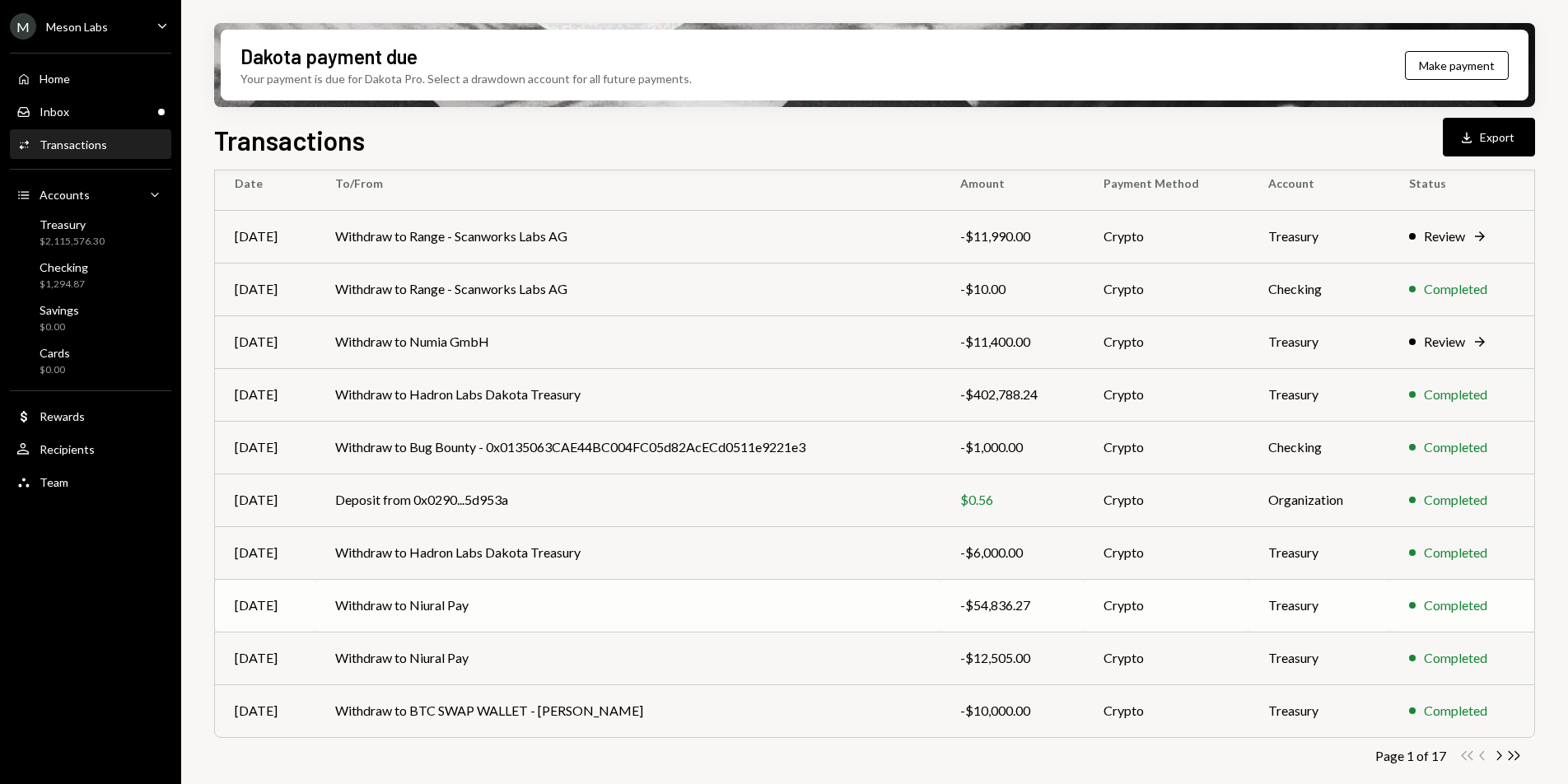
scroll to position [154, 0]
click at [1500, 755] on icon "button" at bounding box center [1500, 752] width 5 height 9
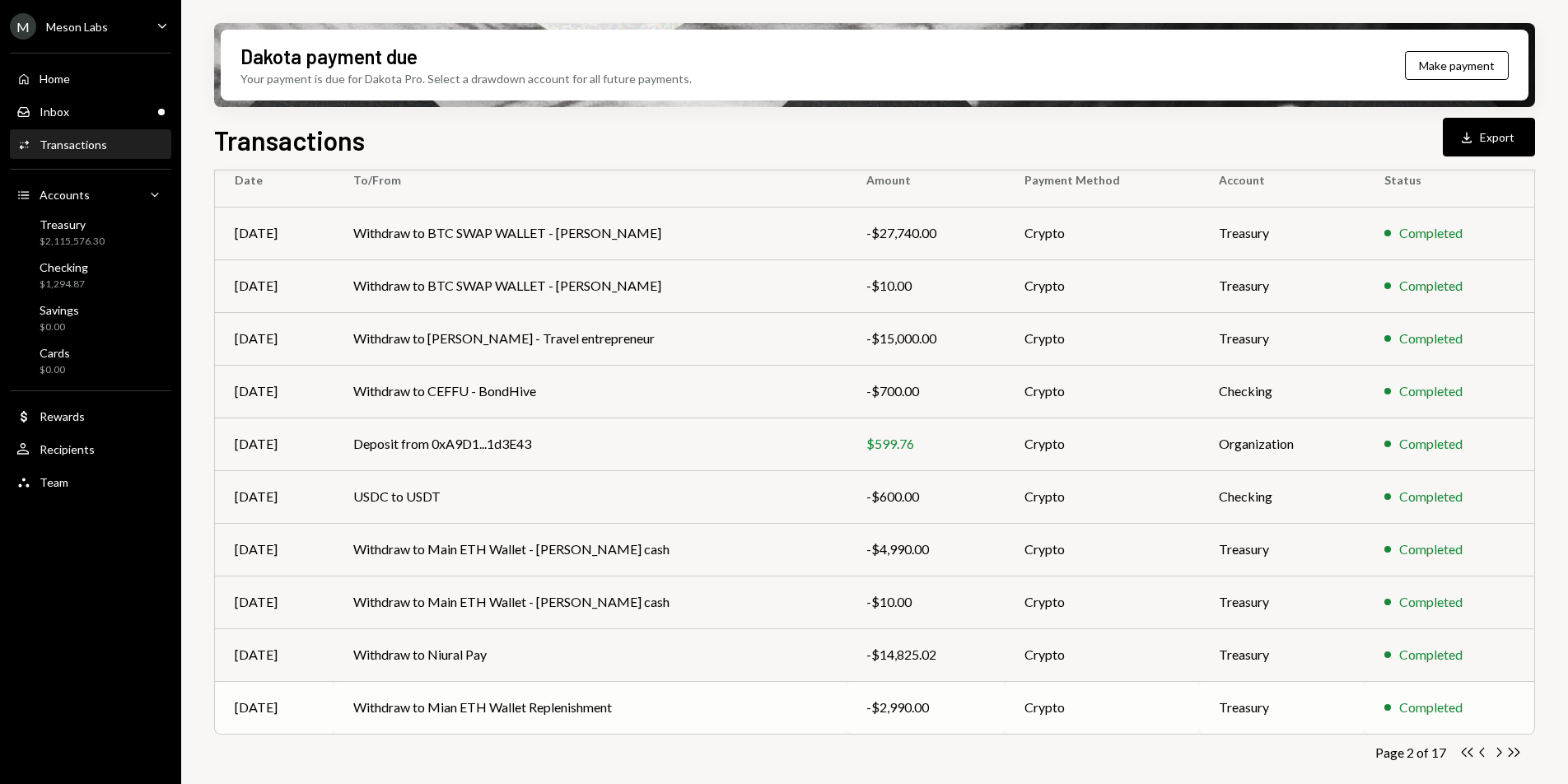
click at [749, 715] on td "Withdraw to Mian ETH Wallet Replenishment" at bounding box center [589, 707] width 513 height 53
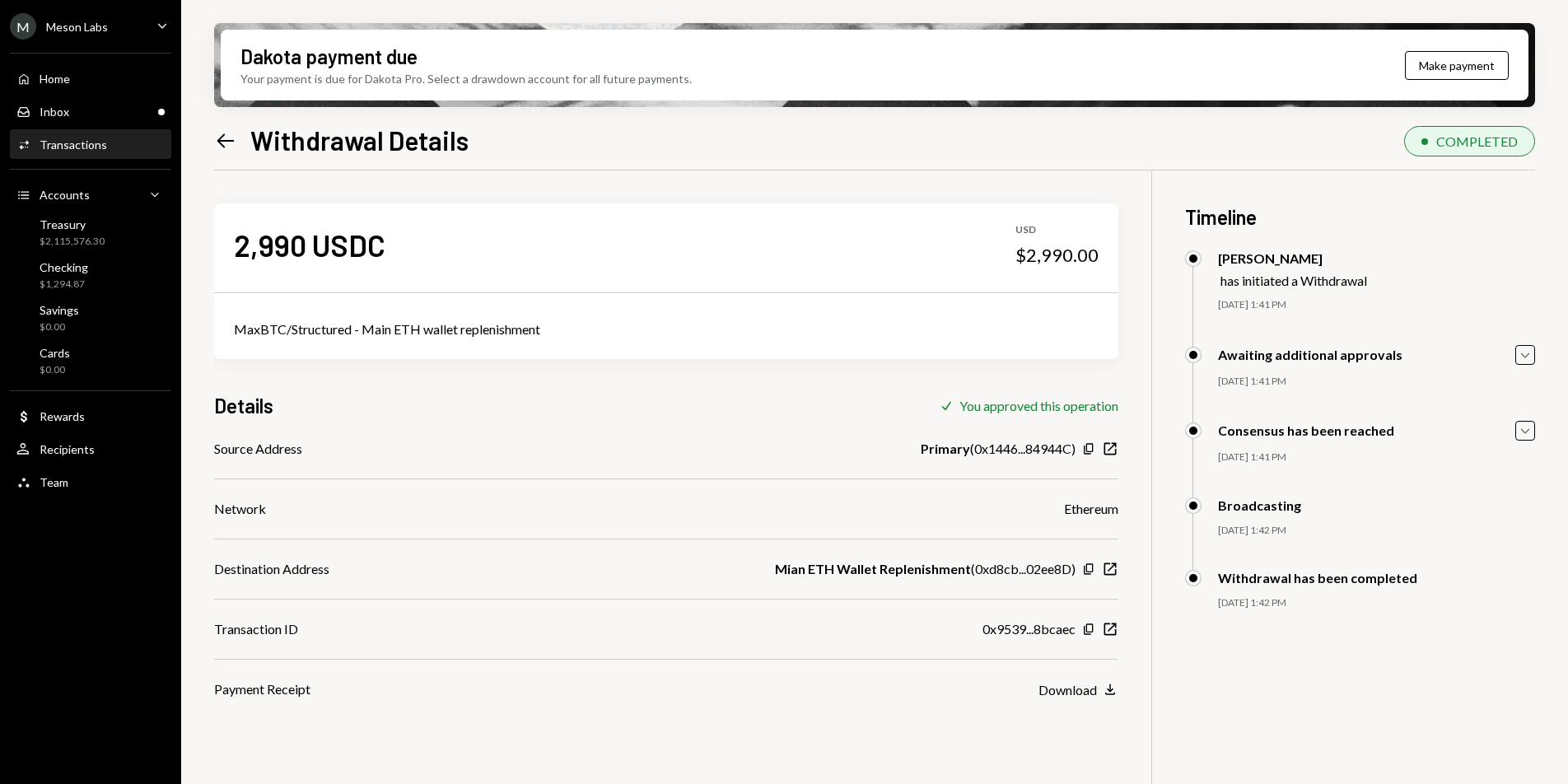
click at [222, 138] on icon "Left Arrow" at bounding box center [225, 140] width 23 height 23
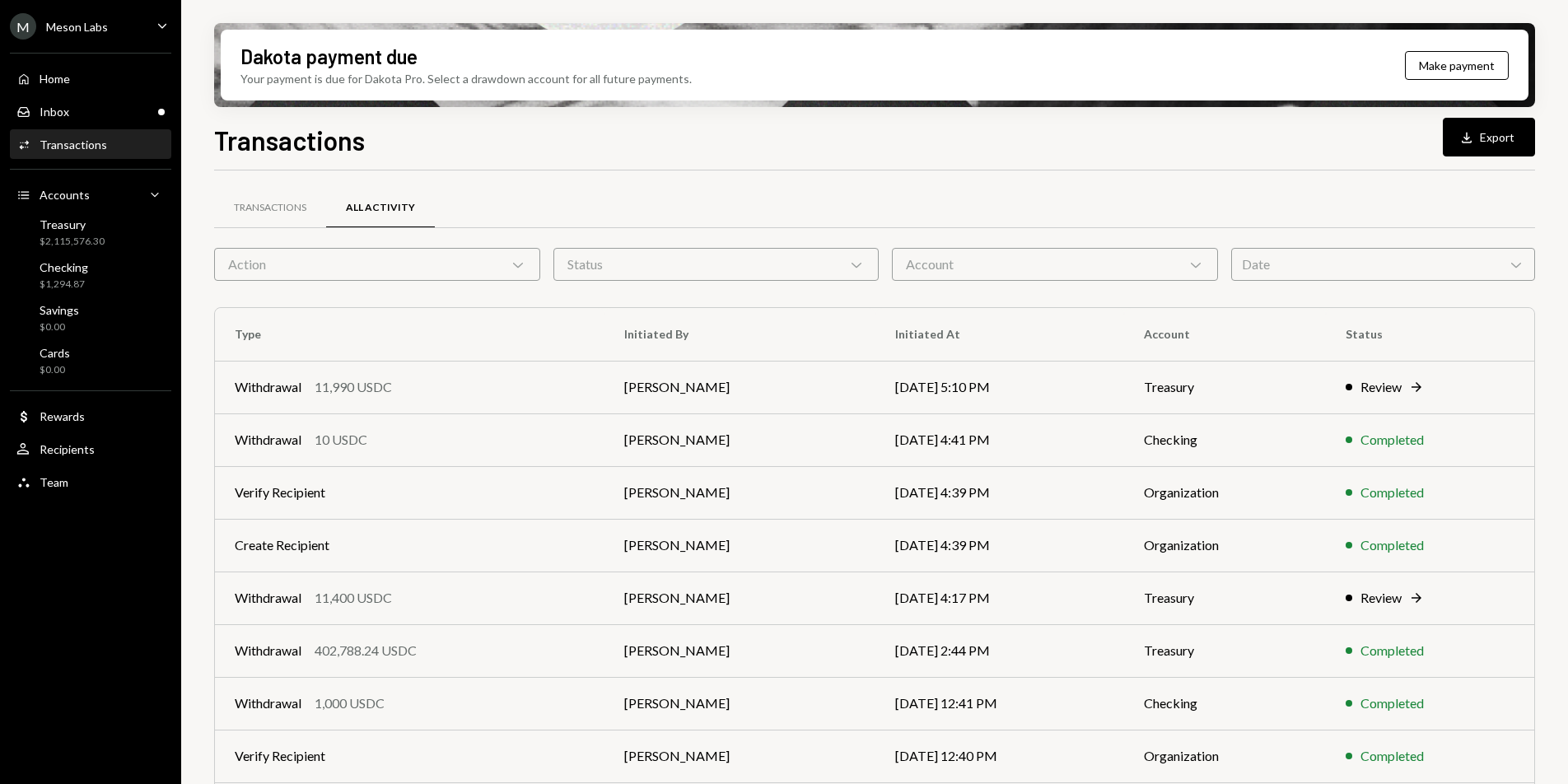
click at [122, 148] on div "Activities Transactions" at bounding box center [90, 145] width 148 height 15
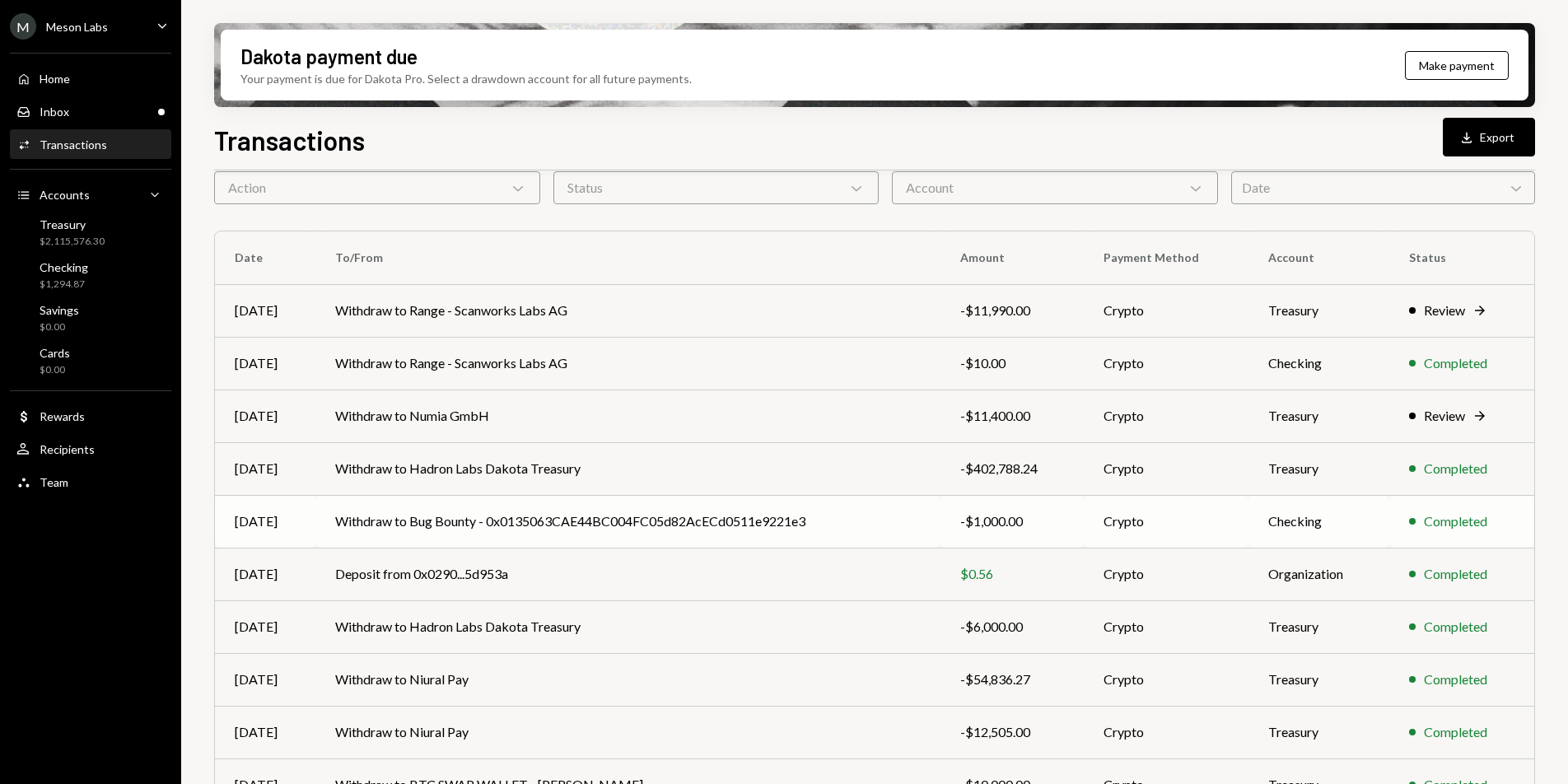
scroll to position [154, 0]
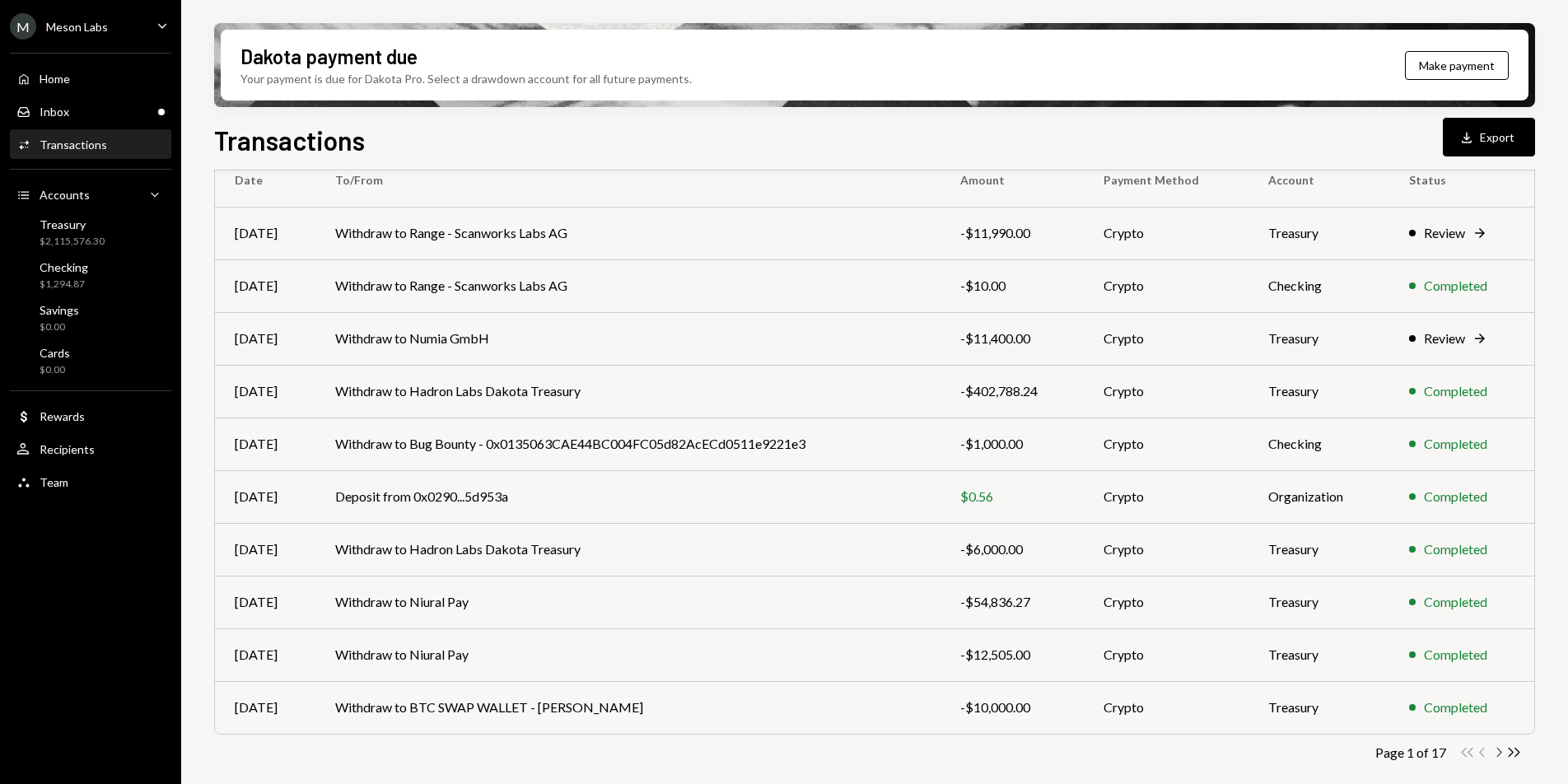
click at [1498, 750] on icon "Chevron Right" at bounding box center [1499, 752] width 16 height 16
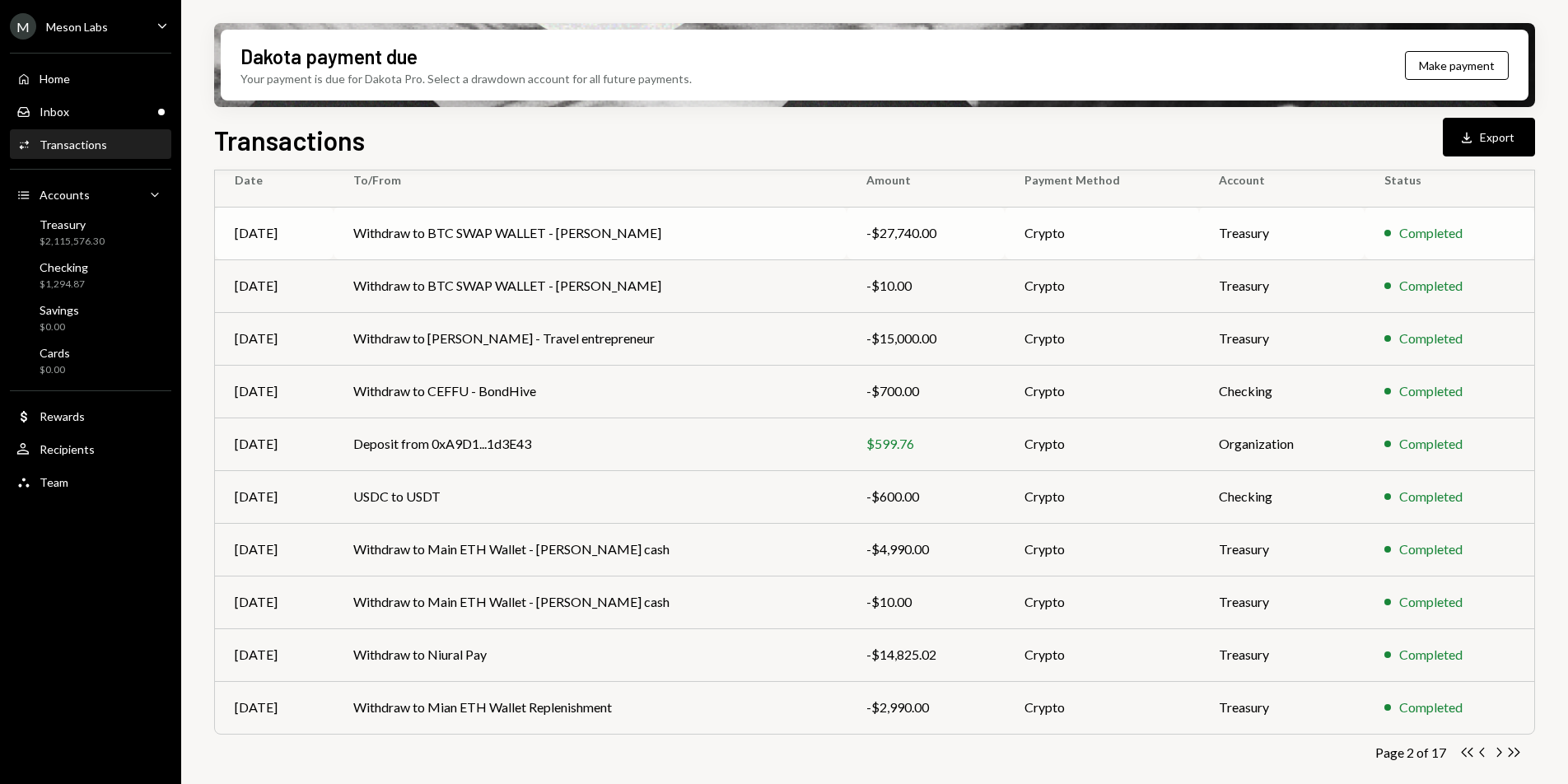
click at [710, 238] on td "Withdraw to BTC SWAP WALLET - [PERSON_NAME]" at bounding box center [589, 232] width 513 height 53
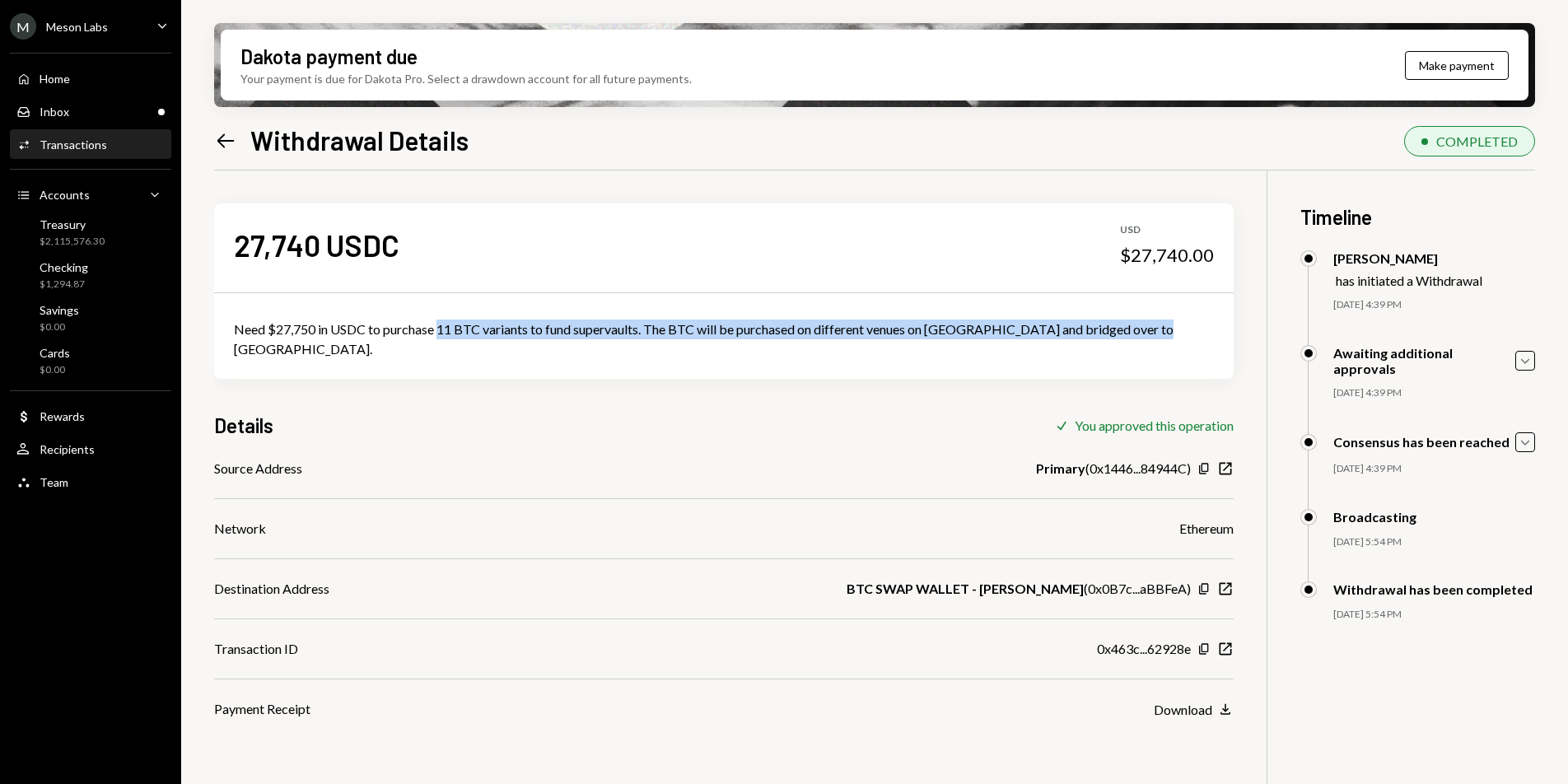
drag, startPoint x: 442, startPoint y: 328, endPoint x: 1179, endPoint y: 327, distance: 737.0
click at [1179, 327] on div "Need $27,750 in USDC to purchase 11 BTC variants to fund supervaults. The BTC w…" at bounding box center [724, 339] width 1020 height 79
copy div "11 BTC variants to fund supervaults. The BTC will be purchased on different ven…"
click at [71, 119] on div "Inbox Inbox" at bounding box center [90, 112] width 148 height 28
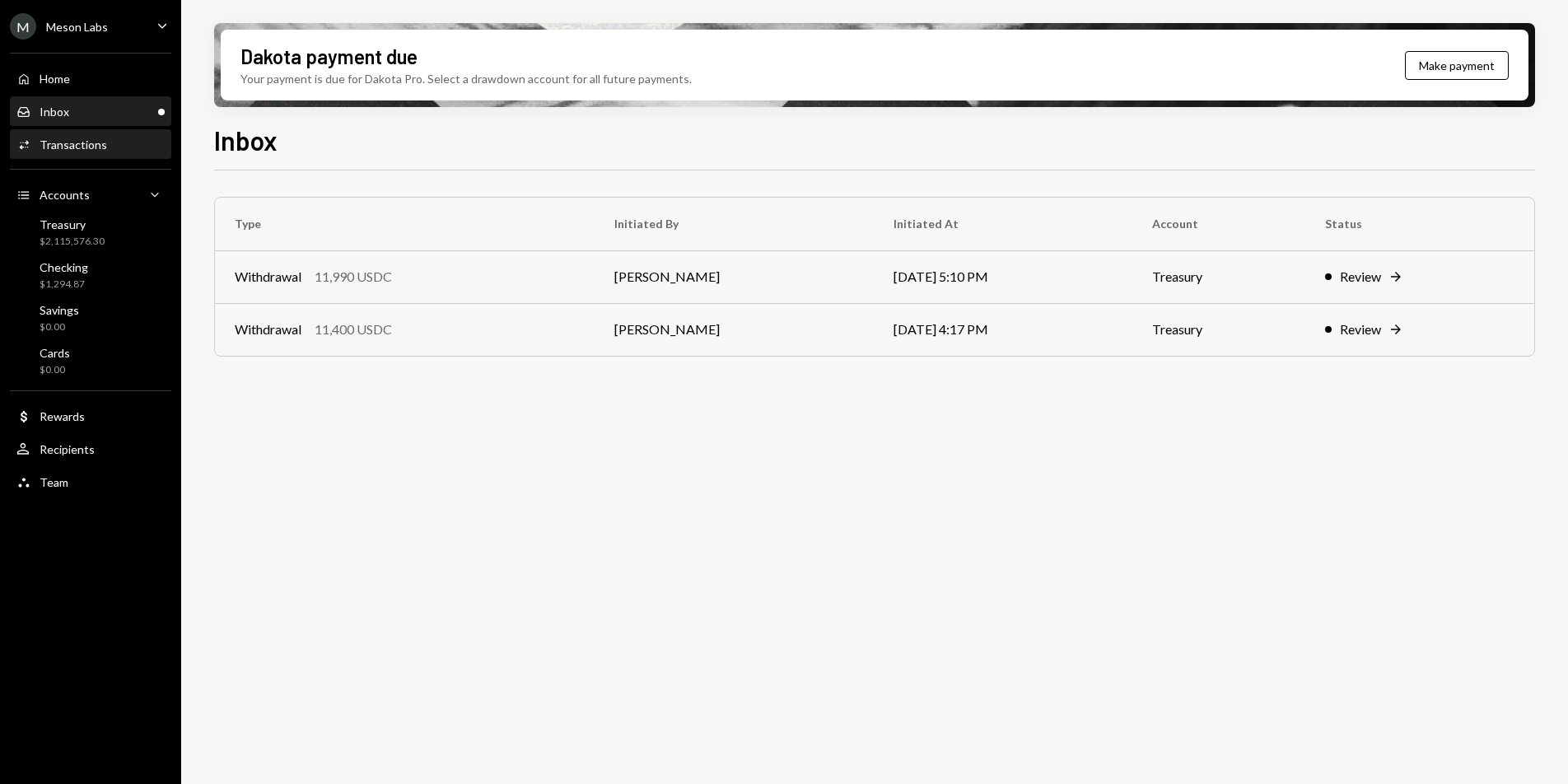
click at [91, 151] on div "Transactions" at bounding box center [73, 145] width 67 height 14
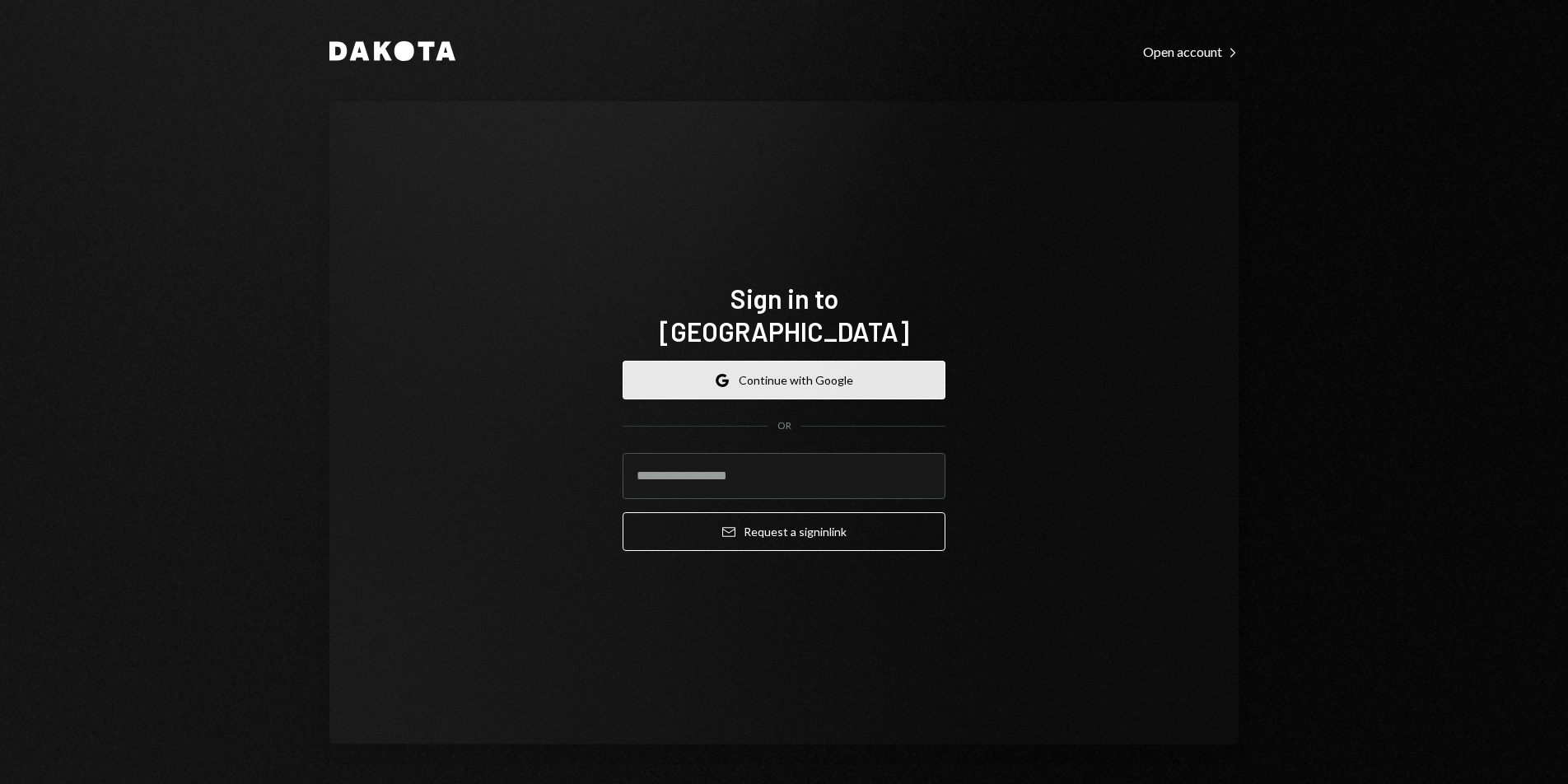
click at [808, 366] on button "Google Continue with Google" at bounding box center [784, 380] width 323 height 39
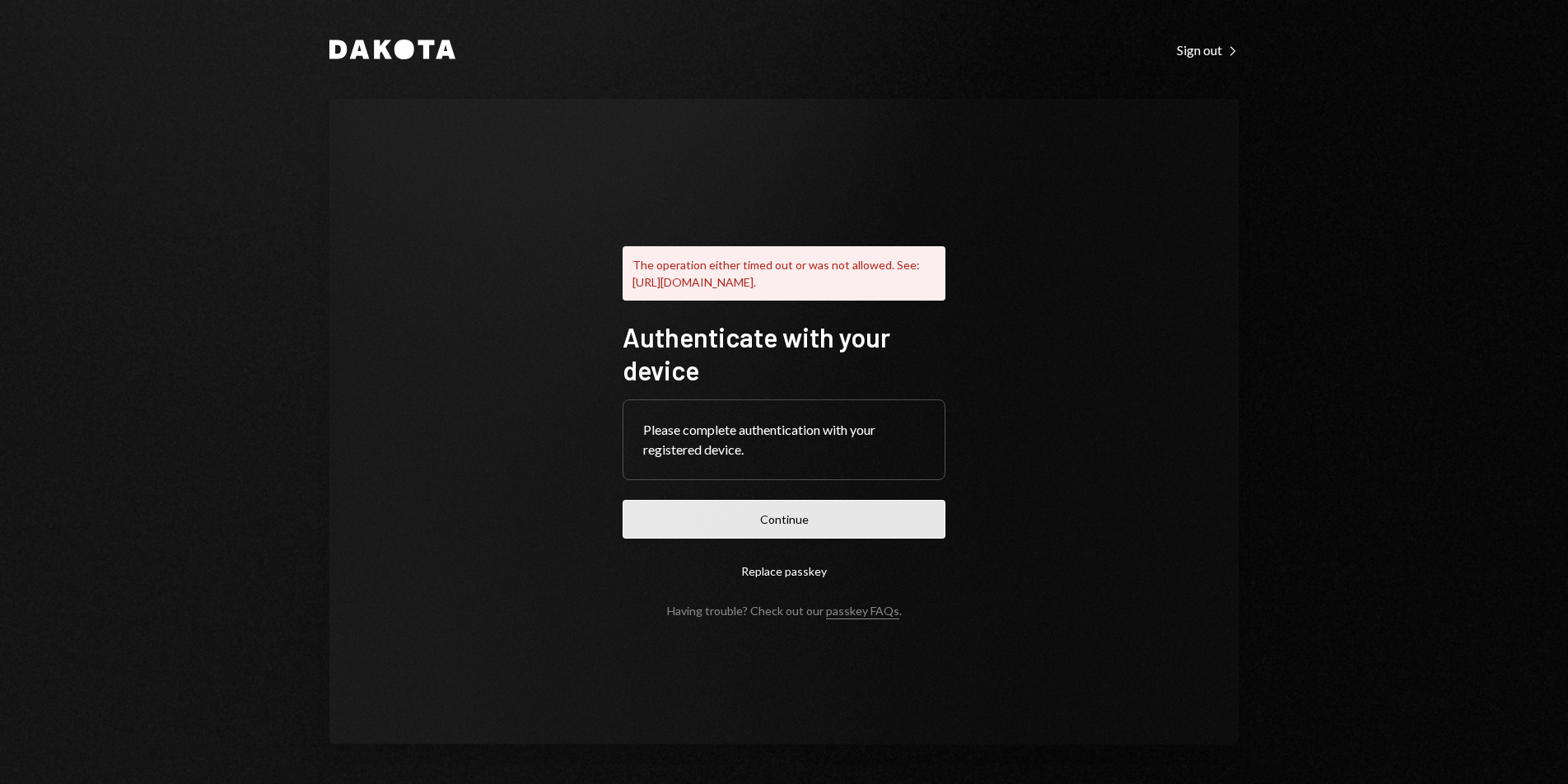
click at [769, 533] on button "Continue" at bounding box center [784, 519] width 323 height 39
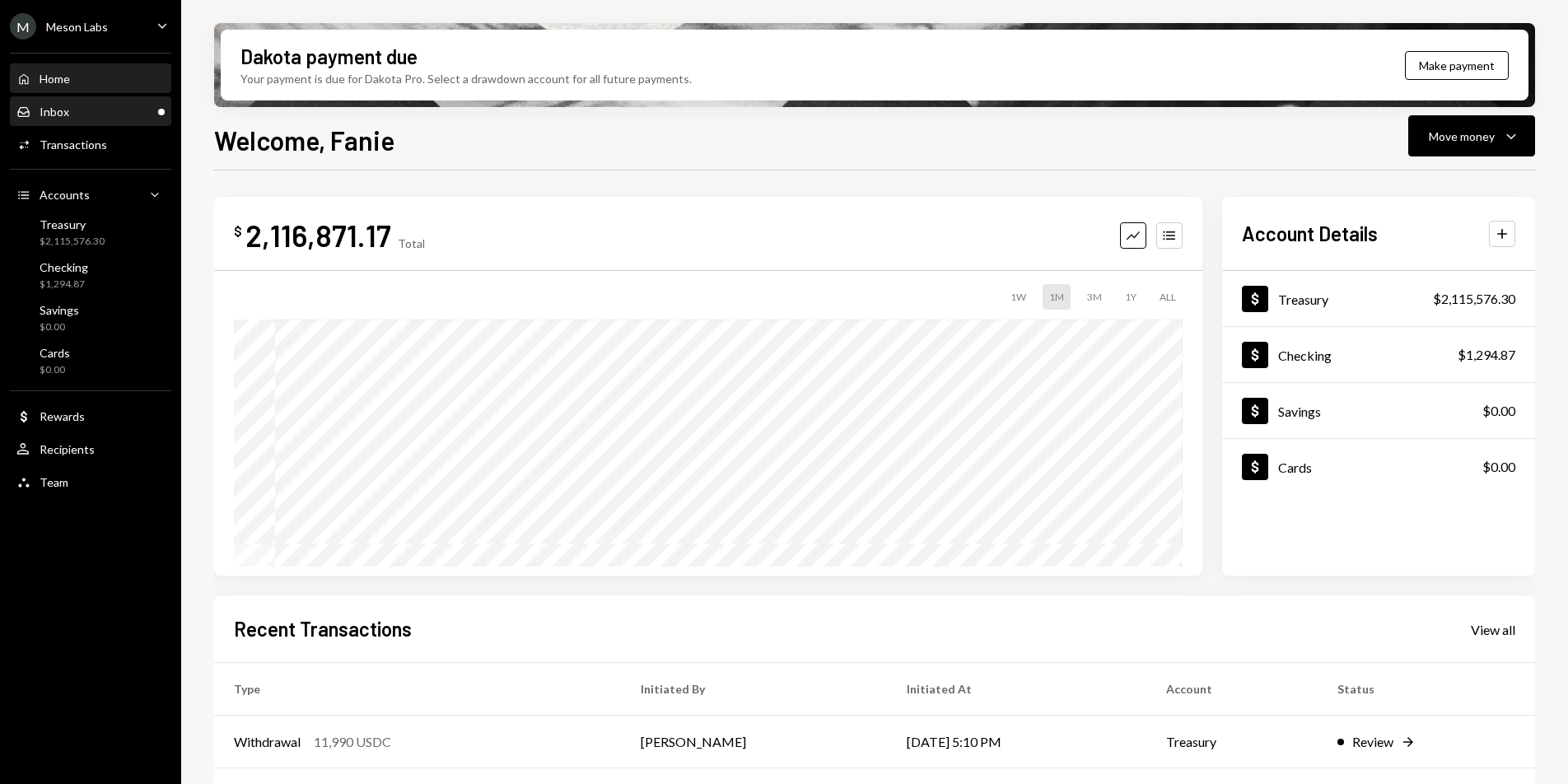
click at [112, 105] on div "Inbox Inbox" at bounding box center [90, 111] width 148 height 15
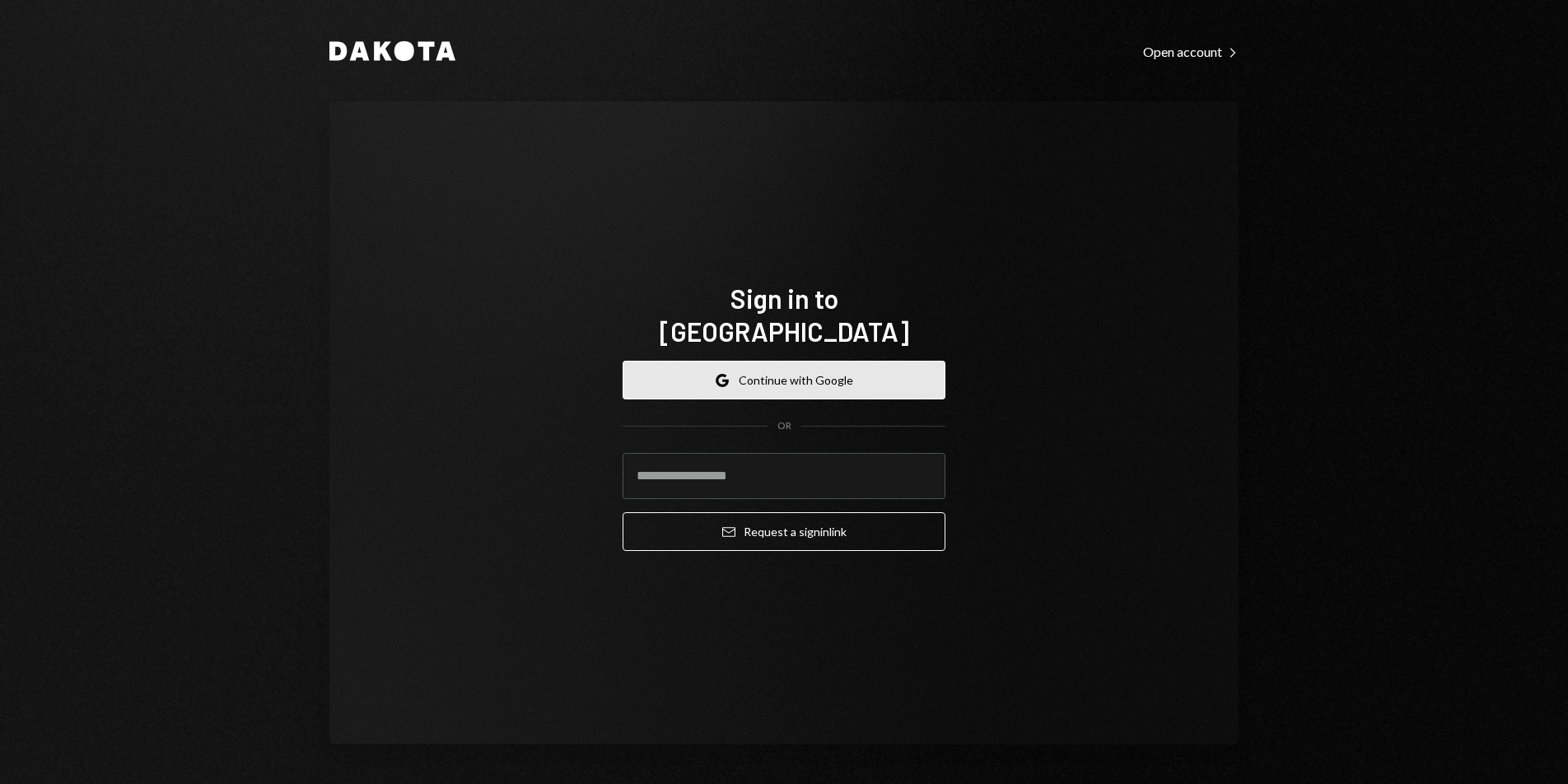
click at [803, 376] on button "Google Continue with Google" at bounding box center [784, 380] width 323 height 39
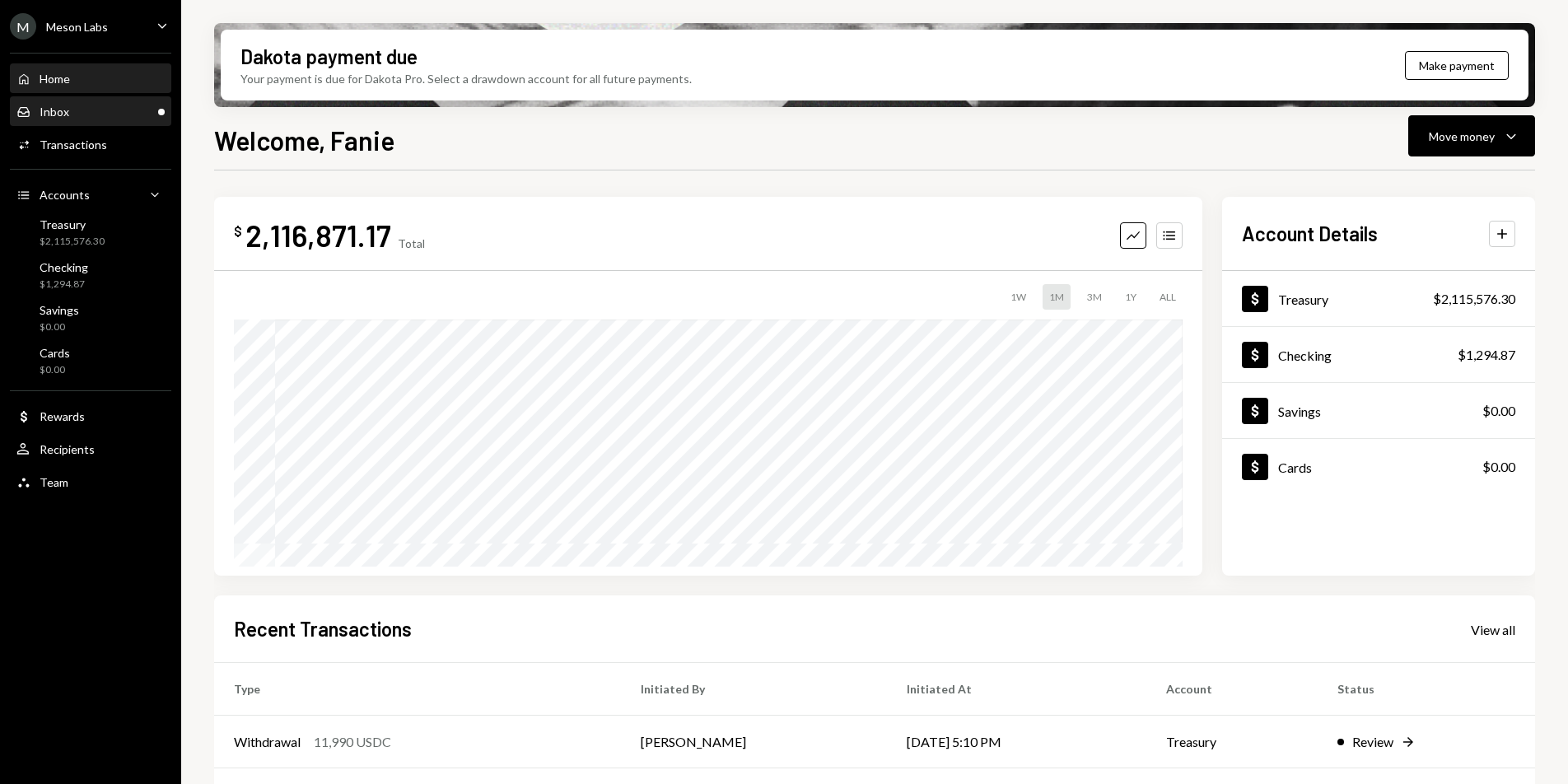
click at [77, 119] on div "Inbox Inbox" at bounding box center [90, 112] width 148 height 28
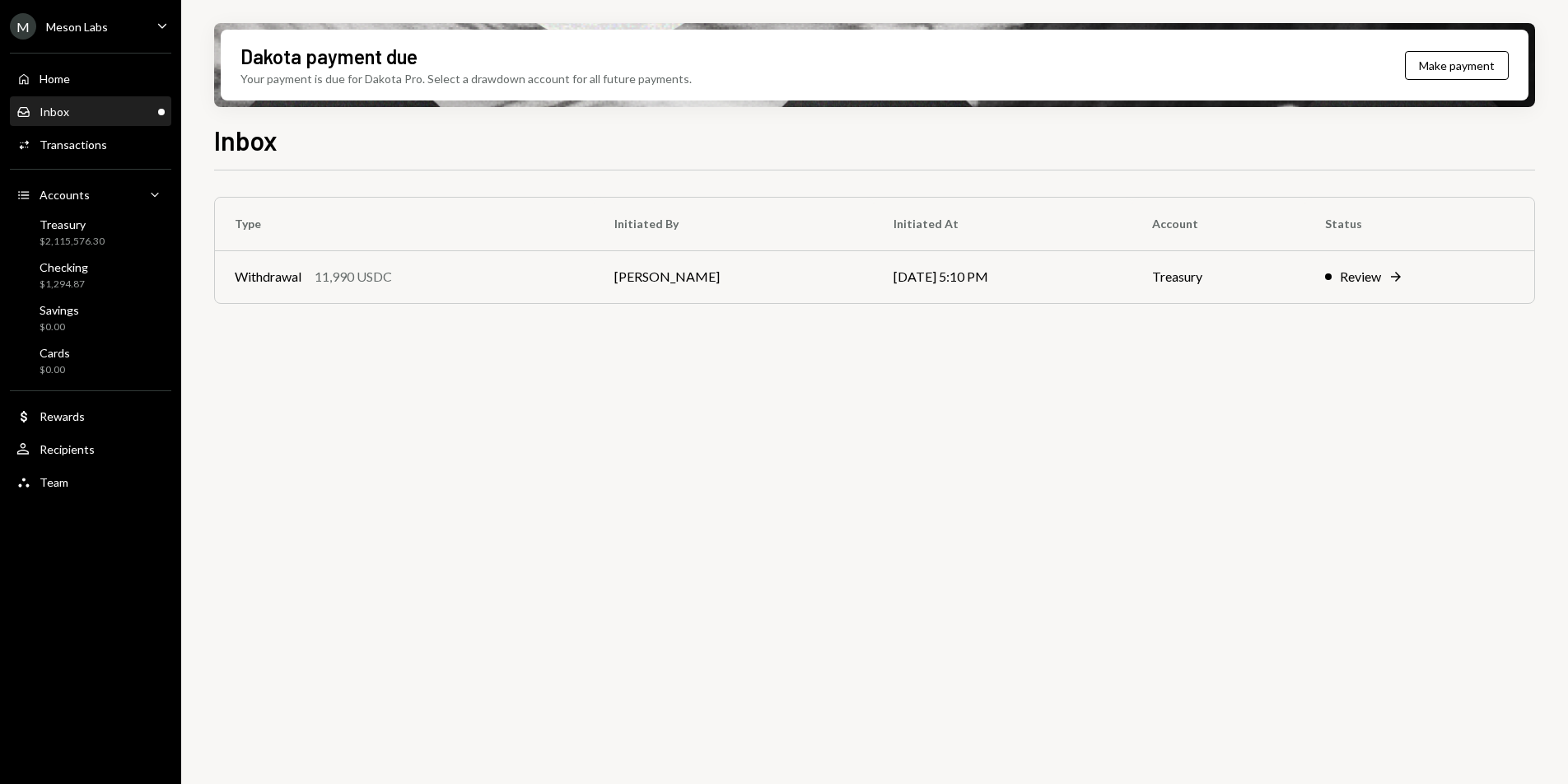
click at [77, 109] on div "Inbox Inbox" at bounding box center [90, 111] width 148 height 15
click at [95, 149] on div "Transactions" at bounding box center [73, 145] width 67 height 14
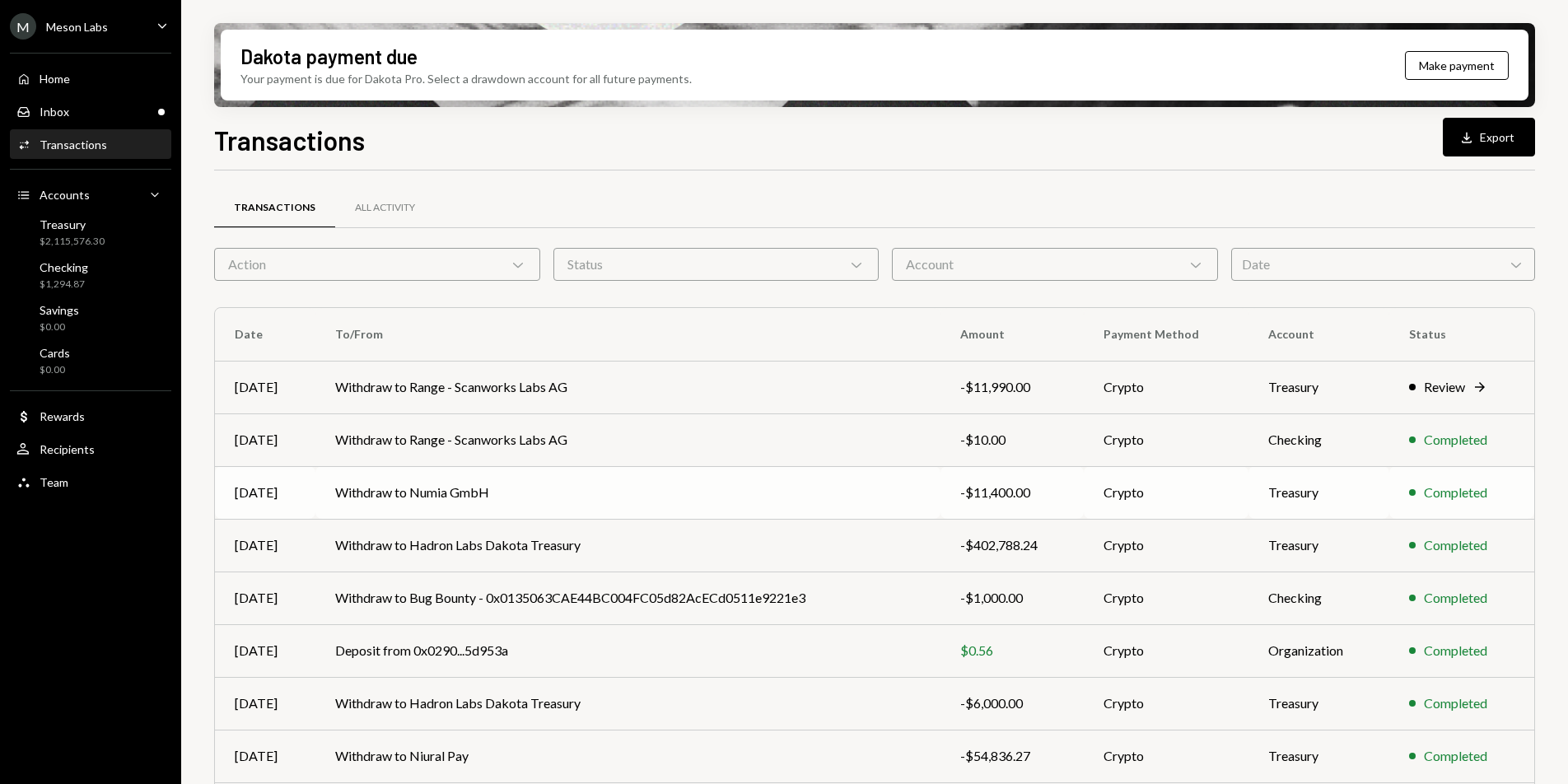
click at [497, 507] on td "Withdraw to Numia GmbH" at bounding box center [627, 492] width 624 height 53
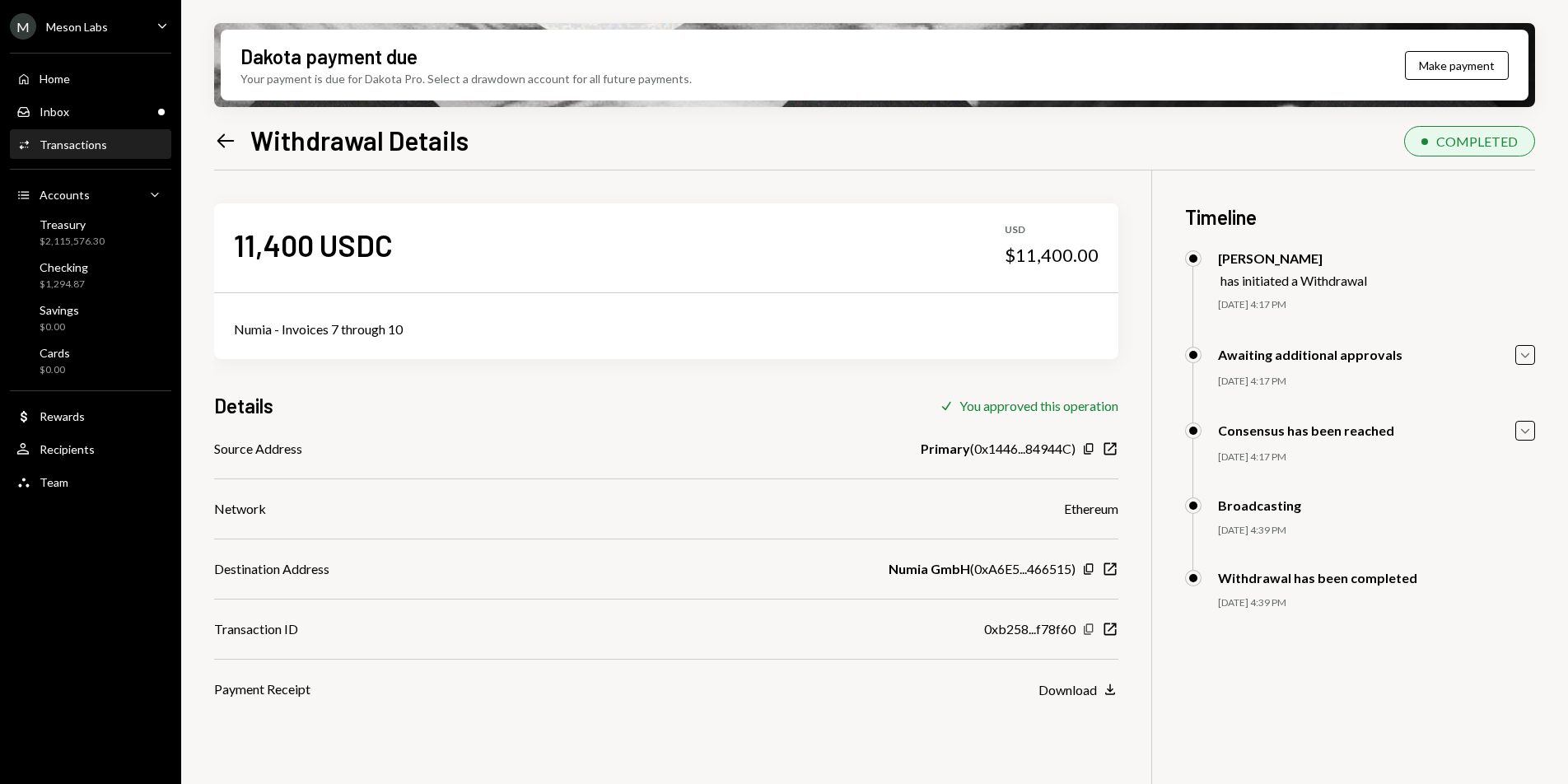
click at [1088, 631] on icon "Copy" at bounding box center [1089, 629] width 13 height 13
